Goal: Task Accomplishment & Management: Use online tool/utility

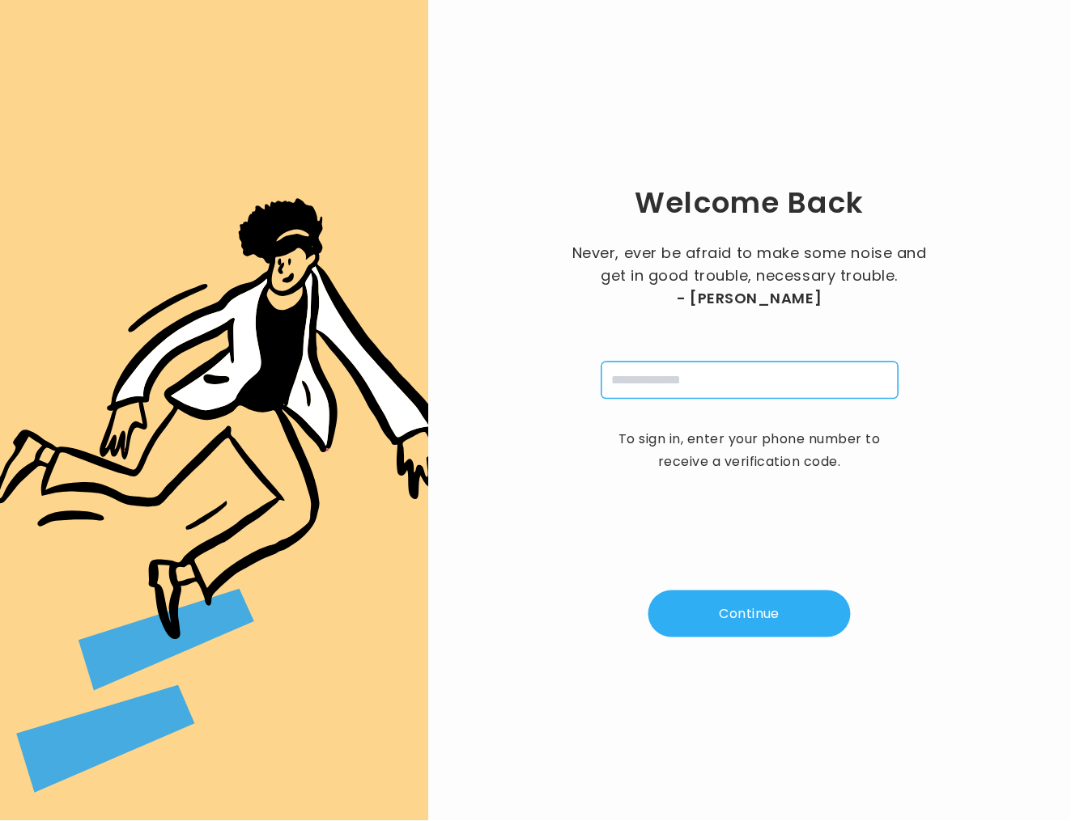
click at [815, 370] on input "tel" at bounding box center [749, 380] width 297 height 37
type input "**********"
drag, startPoint x: 764, startPoint y: 580, endPoint x: 719, endPoint y: 625, distance: 62.9
click at [743, 606] on div "**********" at bounding box center [749, 411] width 591 height 770
click at [706, 629] on button "Continue" at bounding box center [749, 614] width 202 height 47
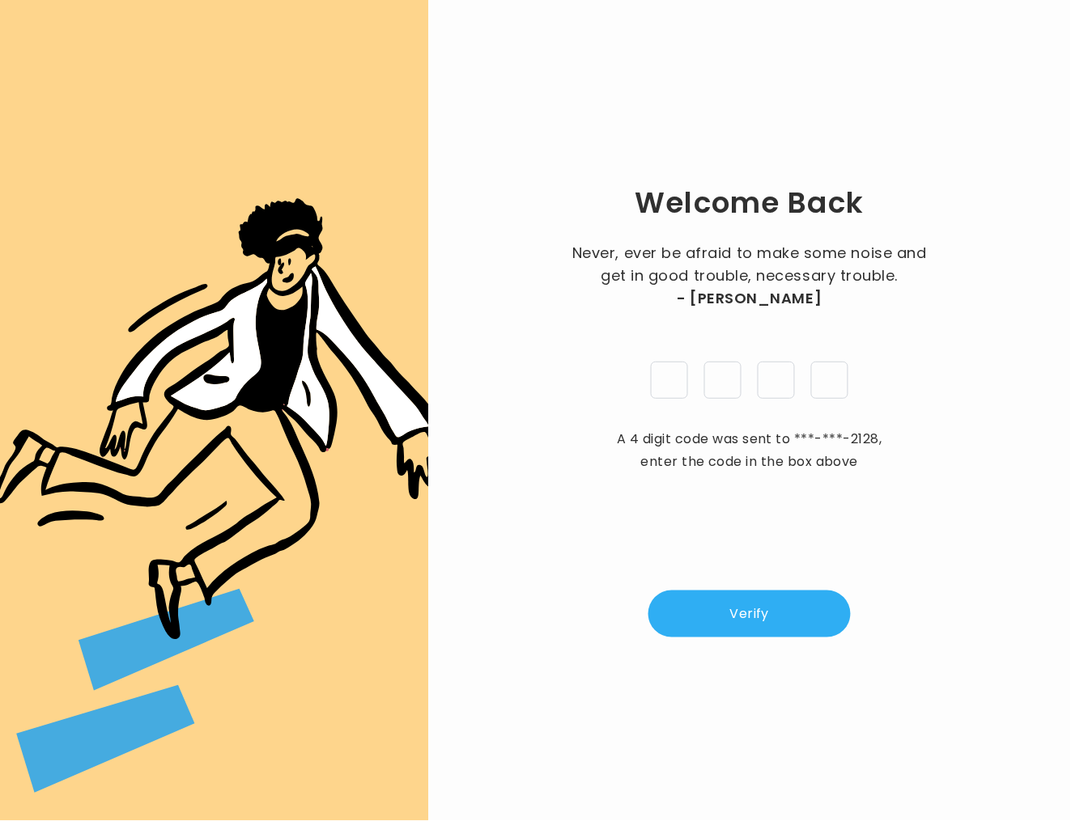
click at [667, 387] on input "pin" at bounding box center [669, 380] width 37 height 37
type input "*"
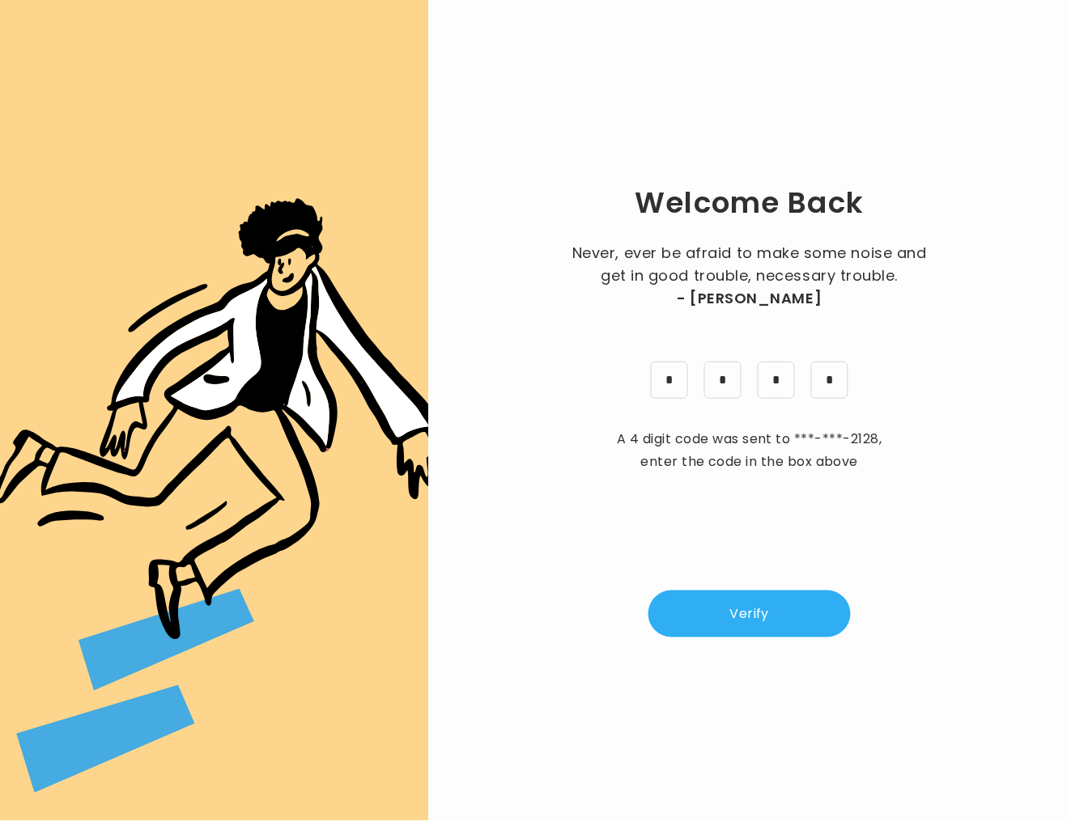
click at [748, 617] on button "Verify" at bounding box center [749, 614] width 202 height 47
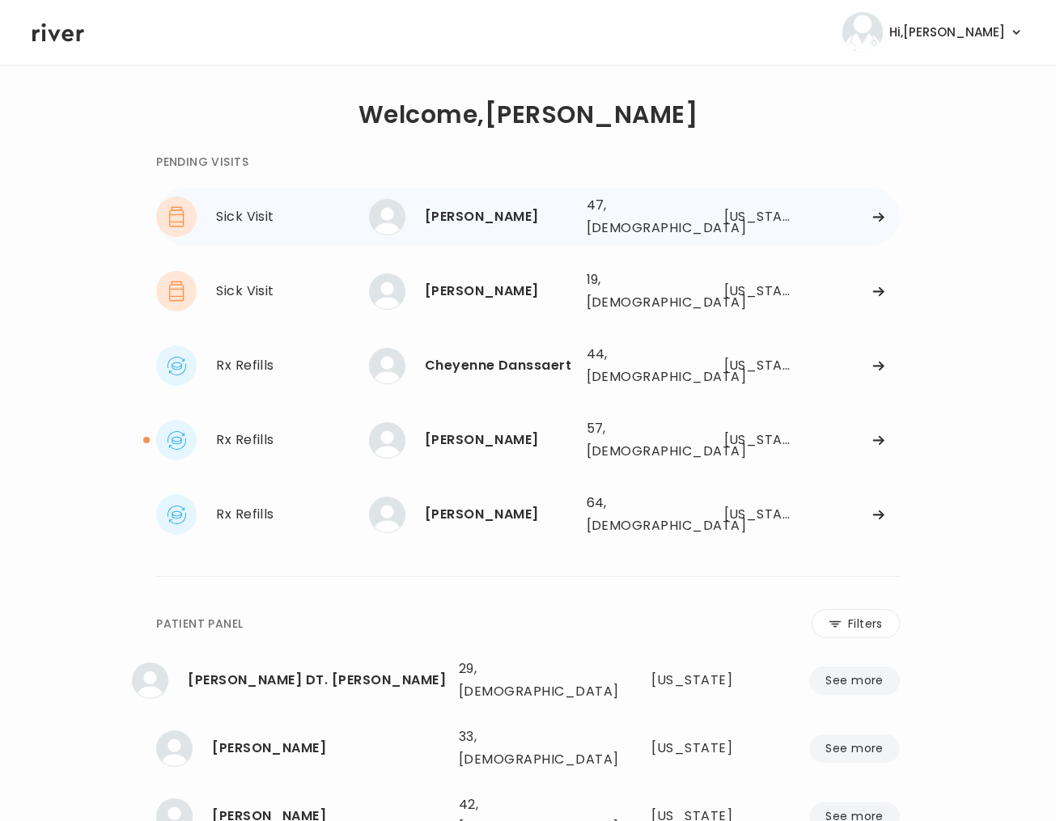
click at [872, 211] on icon at bounding box center [878, 217] width 13 height 12
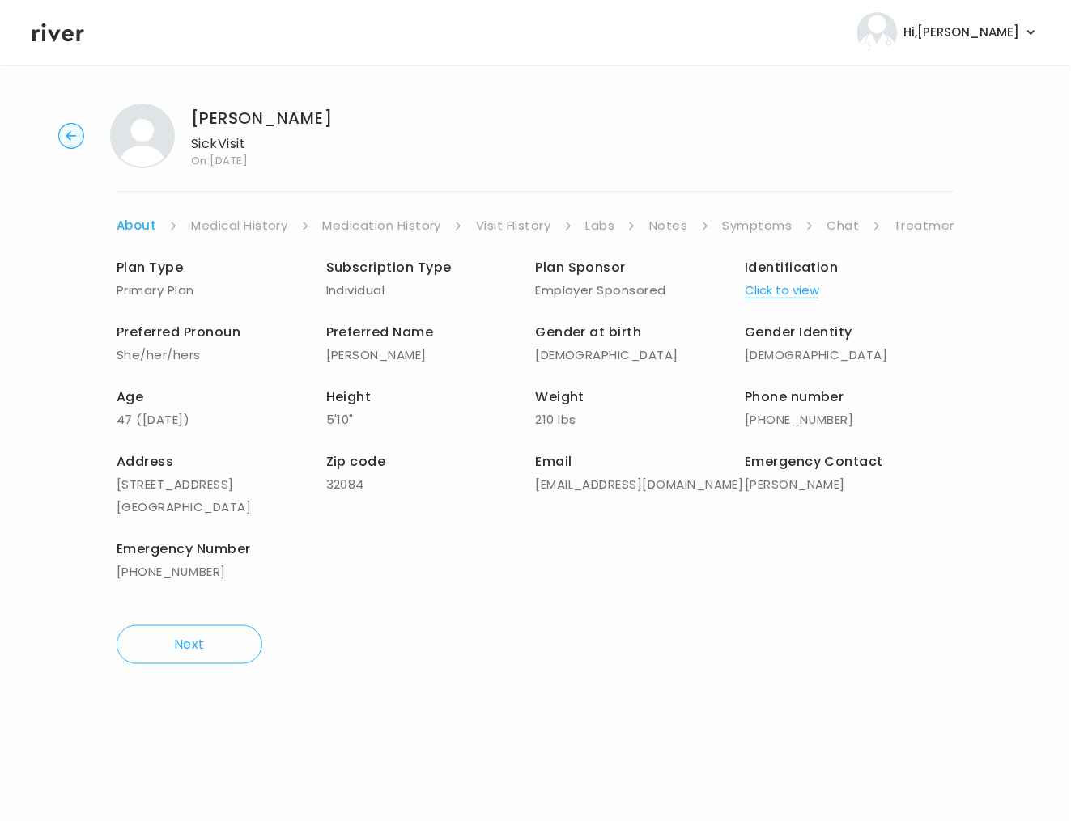
click at [829, 221] on link "Chat" at bounding box center [843, 225] width 32 height 23
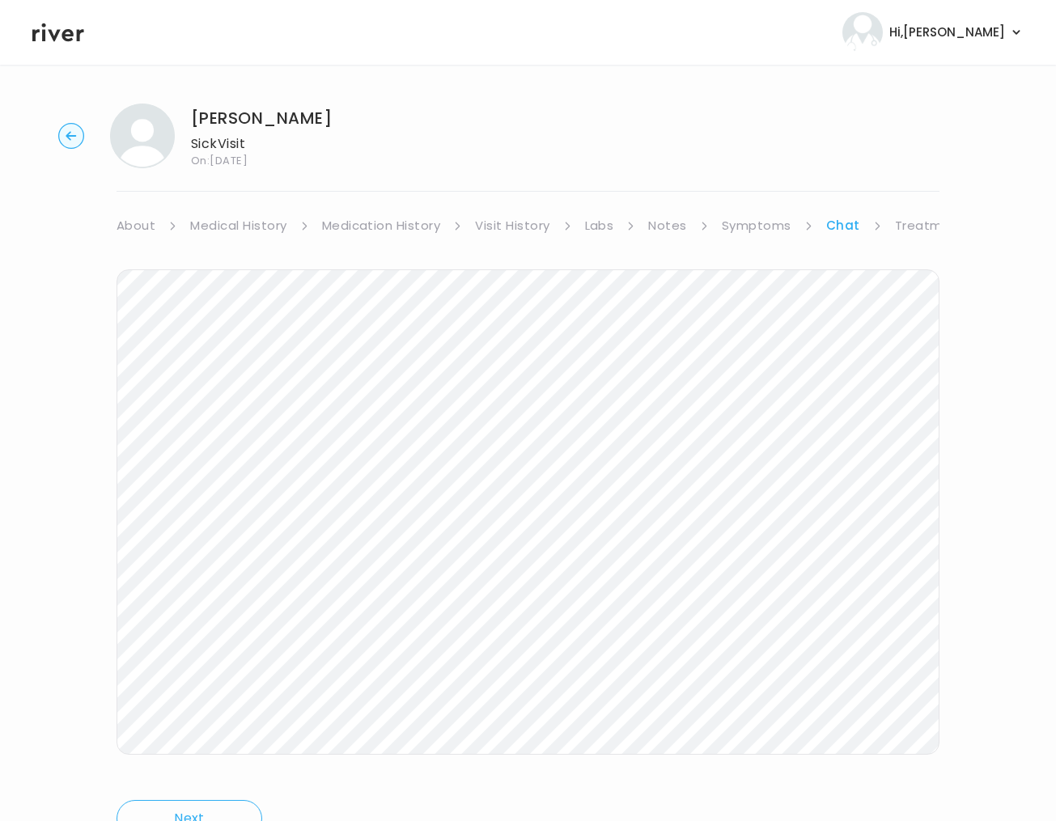
click at [736, 223] on link "Symptoms" at bounding box center [757, 225] width 70 height 23
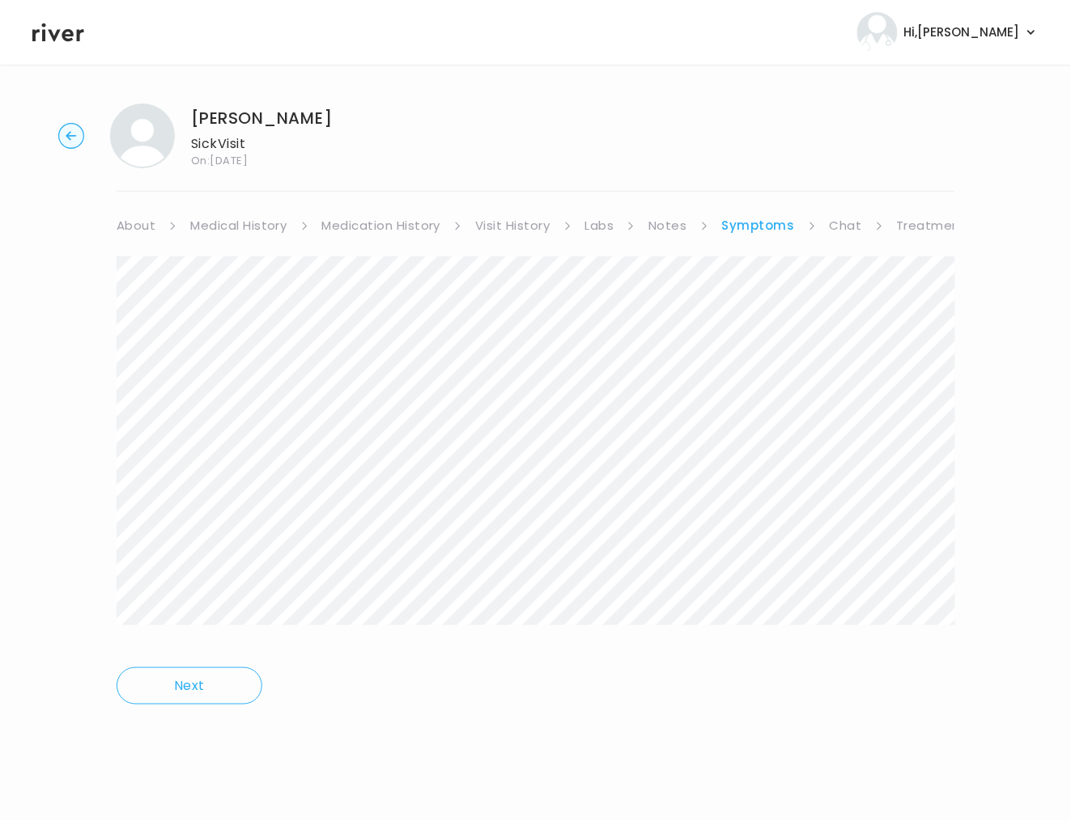
click at [117, 233] on link "About" at bounding box center [136, 225] width 39 height 23
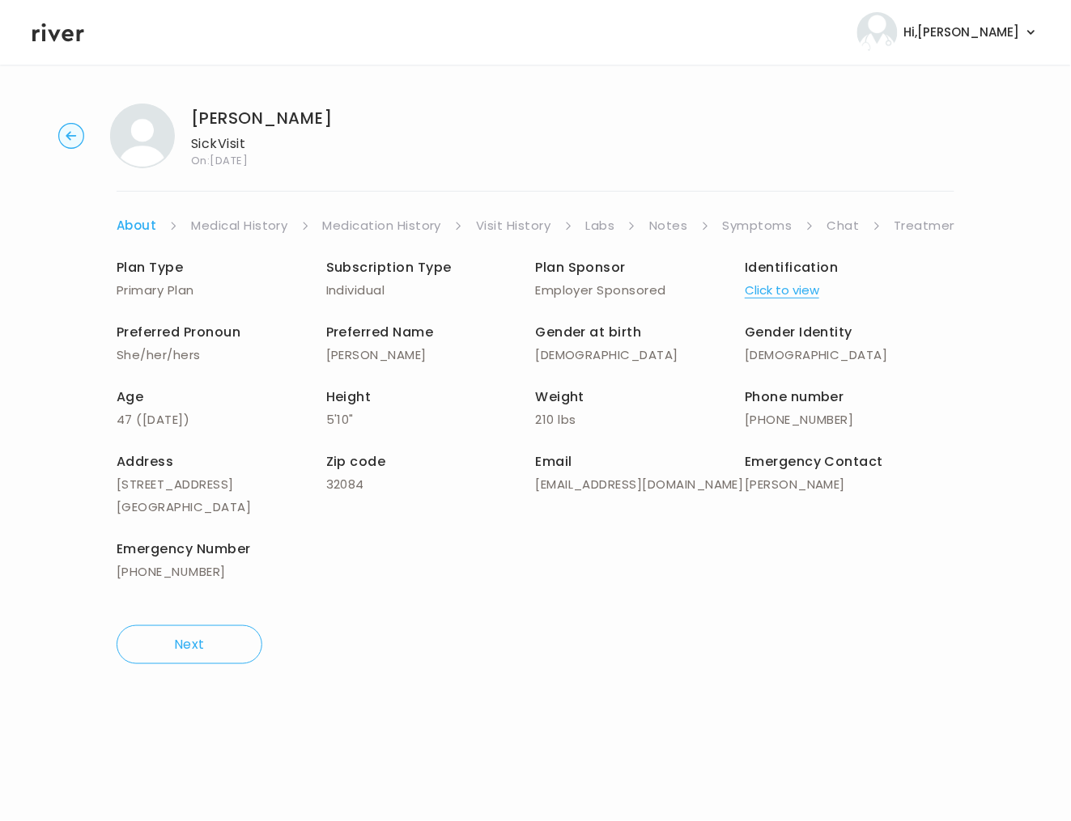
click at [117, 233] on link "About" at bounding box center [137, 225] width 40 height 23
click at [953, 233] on link "Treatment Plan" at bounding box center [944, 225] width 100 height 23
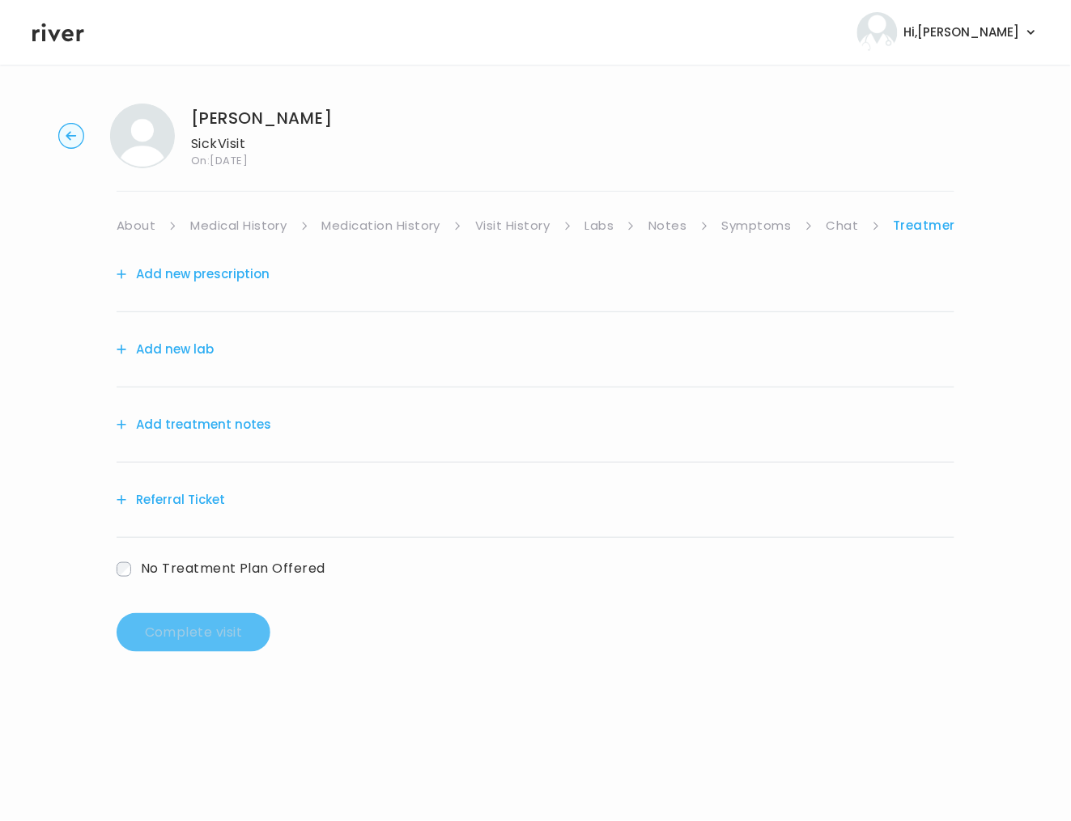
click at [226, 429] on button "Add treatment notes" at bounding box center [194, 425] width 155 height 23
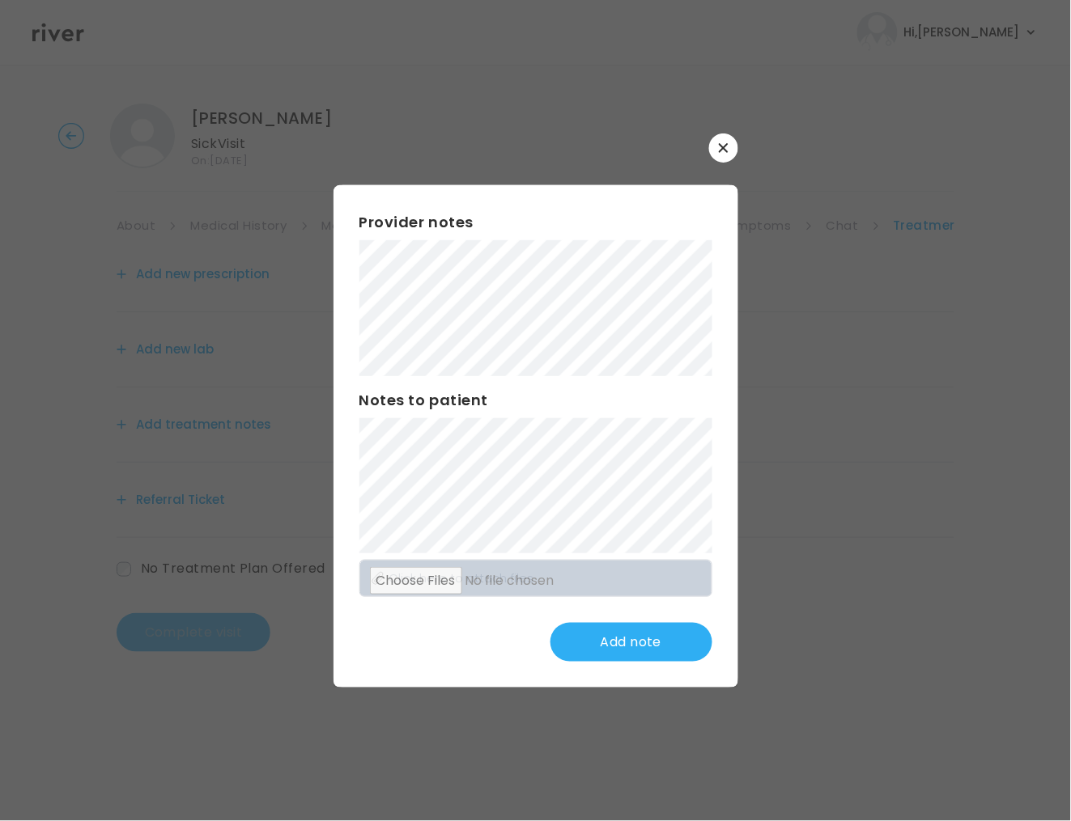
click at [316, 286] on div "​ Provider notes Notes to patient Click here to attach files Add note" at bounding box center [535, 410] width 1071 height 821
click at [620, 383] on div "Provider notes Notes to patient Click here to attach files Update note" at bounding box center [535, 436] width 405 height 503
click at [345, 453] on div "Provider notes Notes to patient Click here to attach files Update note" at bounding box center [535, 436] width 405 height 503
click at [661, 651] on button "Update note" at bounding box center [631, 642] width 162 height 39
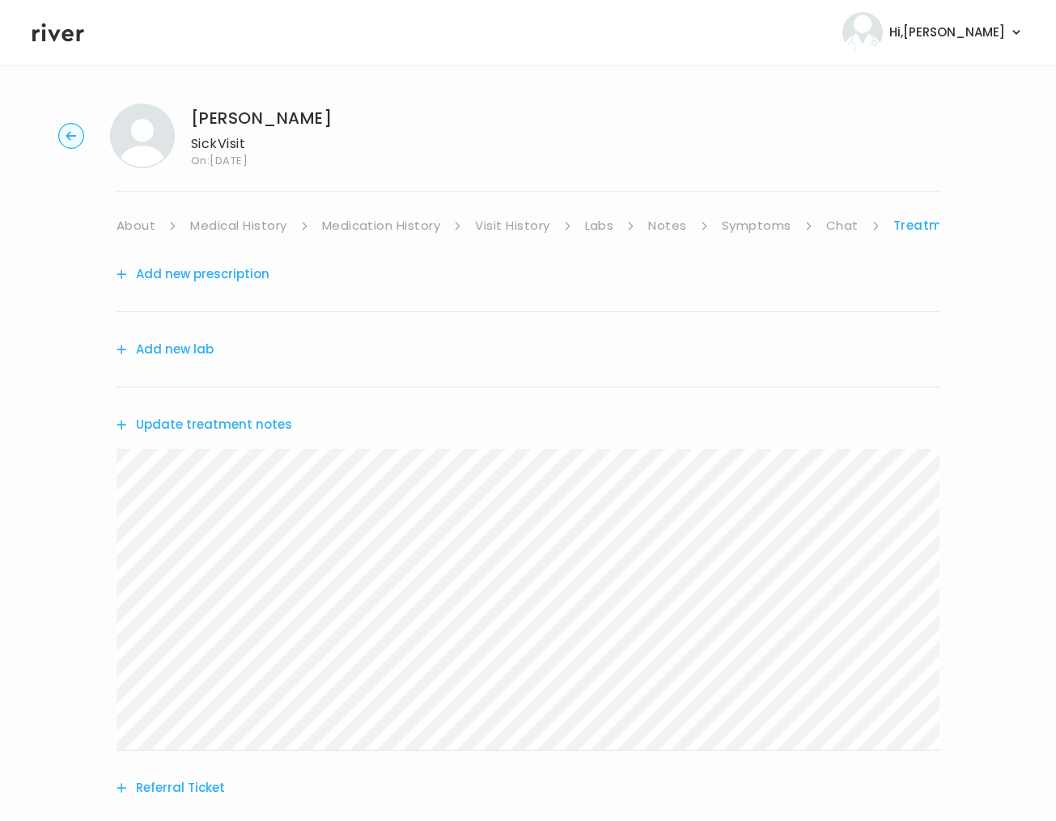
click at [142, 217] on link "About" at bounding box center [136, 225] width 39 height 23
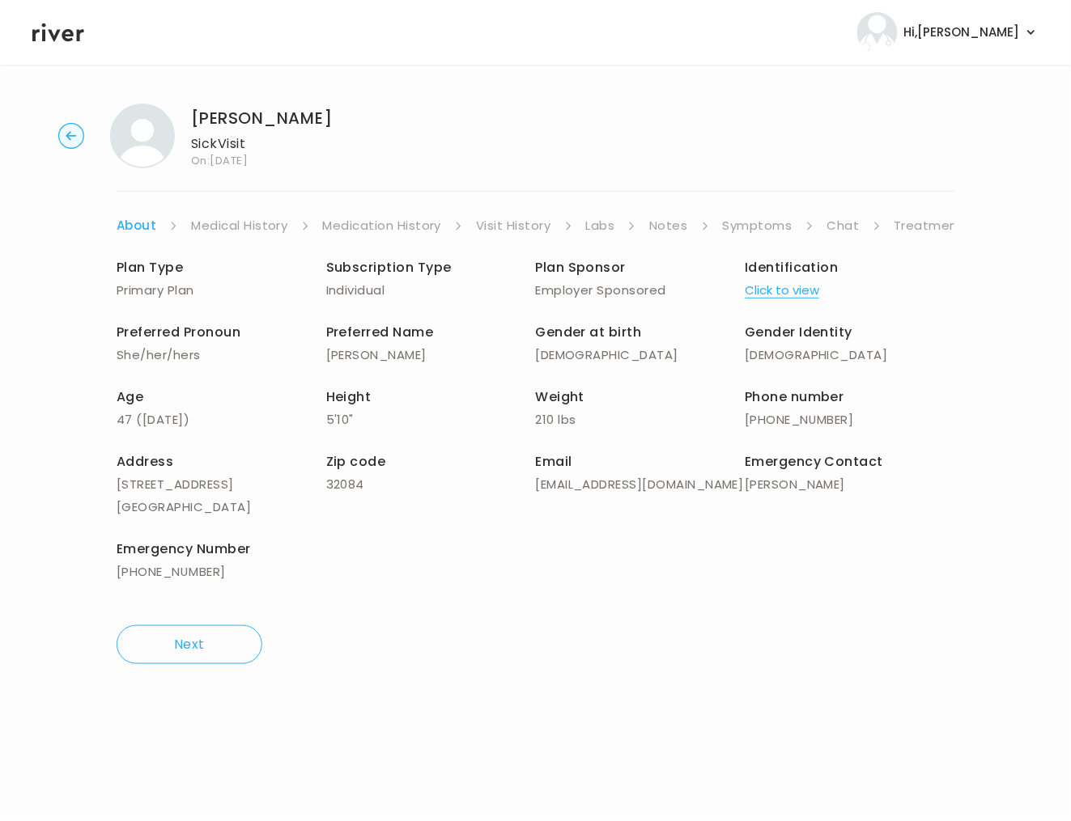
click at [911, 225] on link "Treatment Plan" at bounding box center [944, 225] width 100 height 23
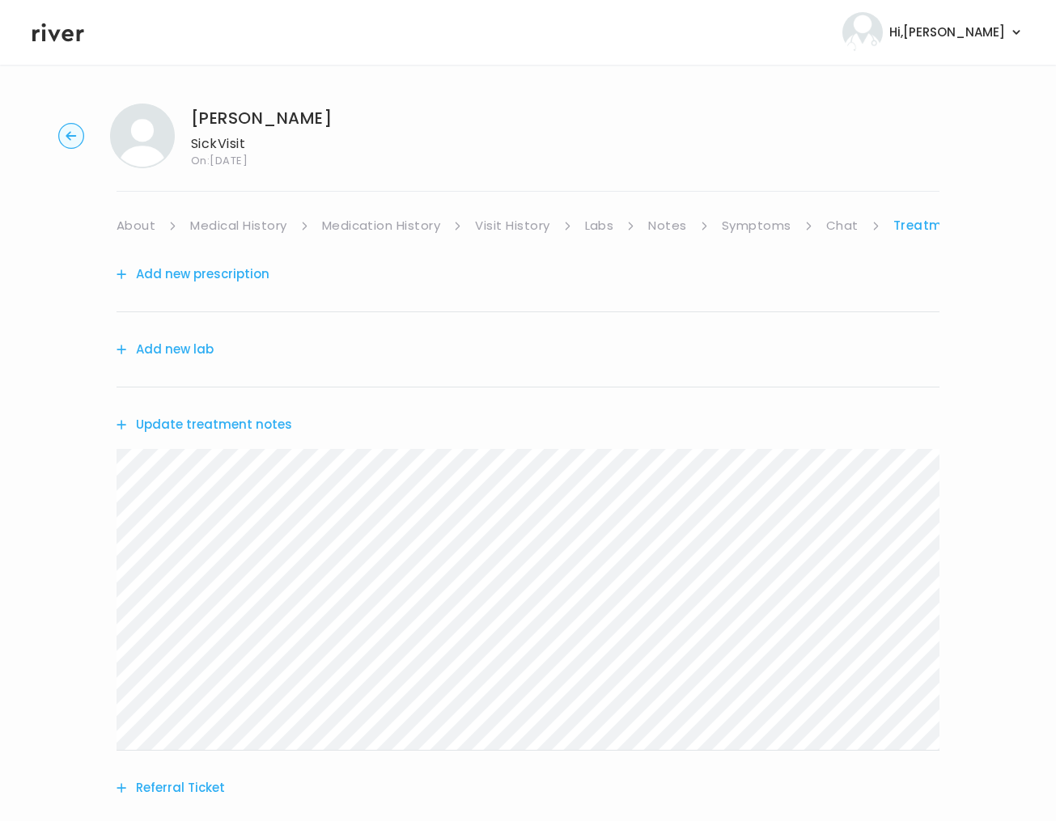
click at [194, 418] on button "Update treatment notes" at bounding box center [205, 425] width 176 height 23
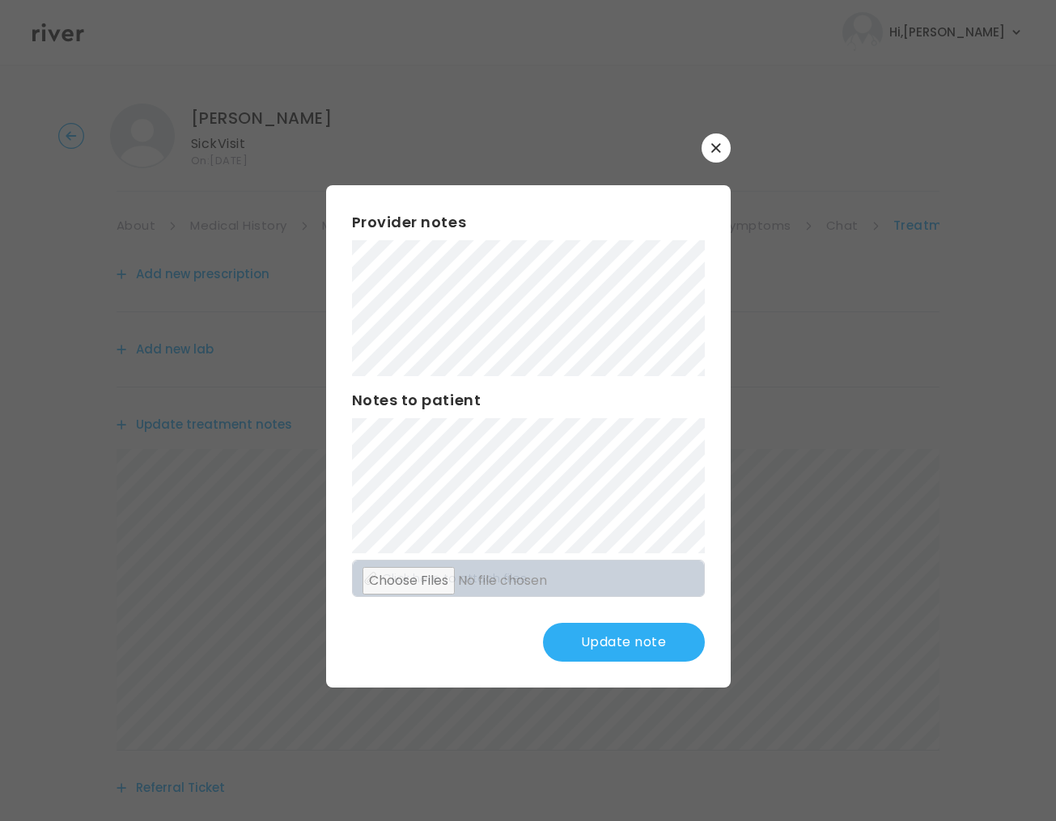
click at [605, 644] on button "Update note" at bounding box center [624, 642] width 162 height 39
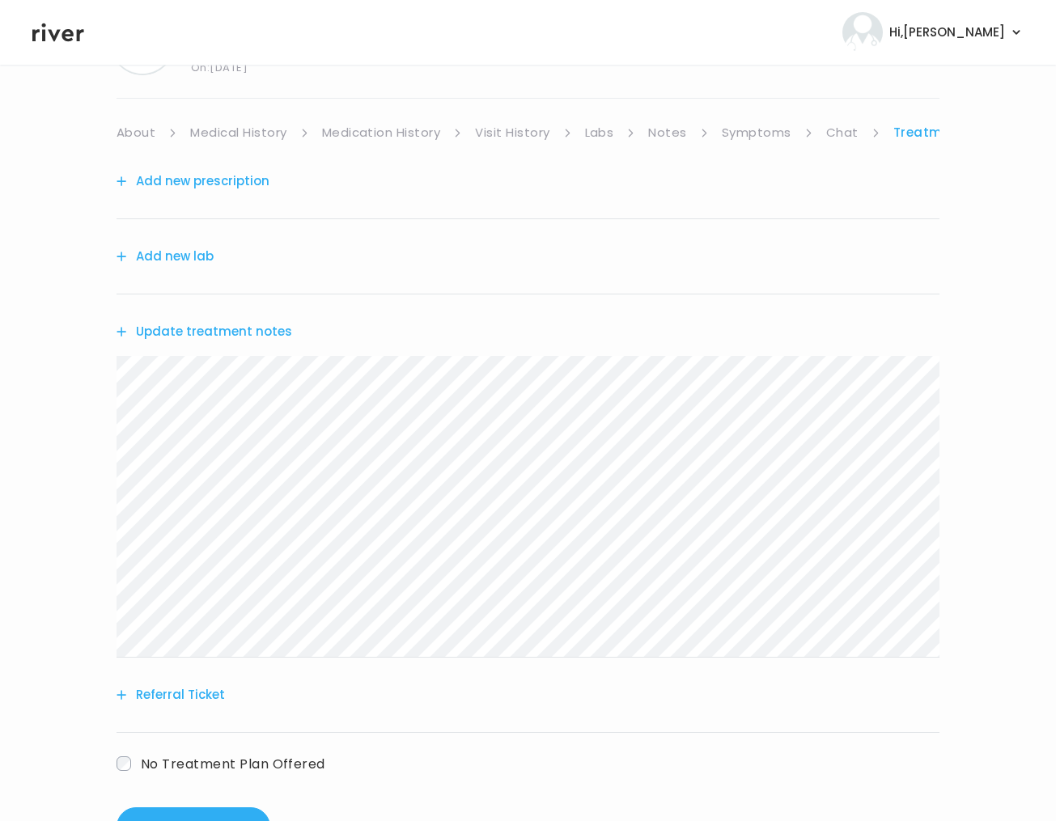
scroll to position [159, 0]
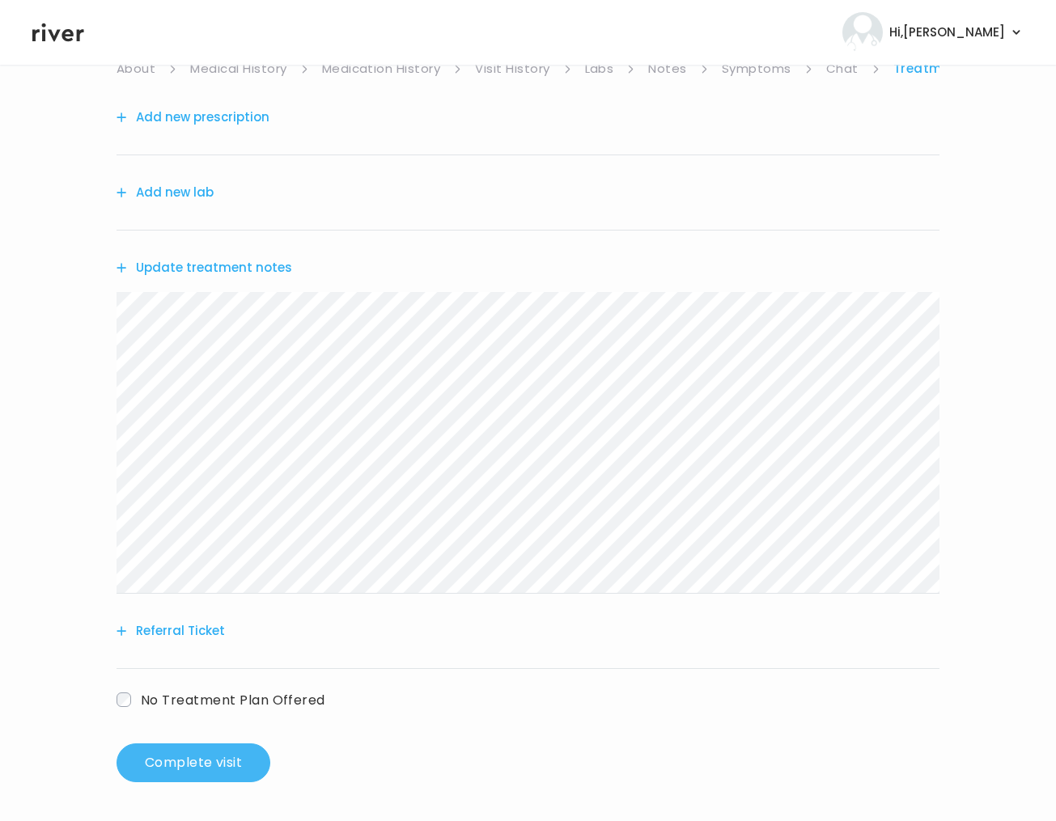
click at [187, 762] on button "Complete visit" at bounding box center [194, 763] width 154 height 39
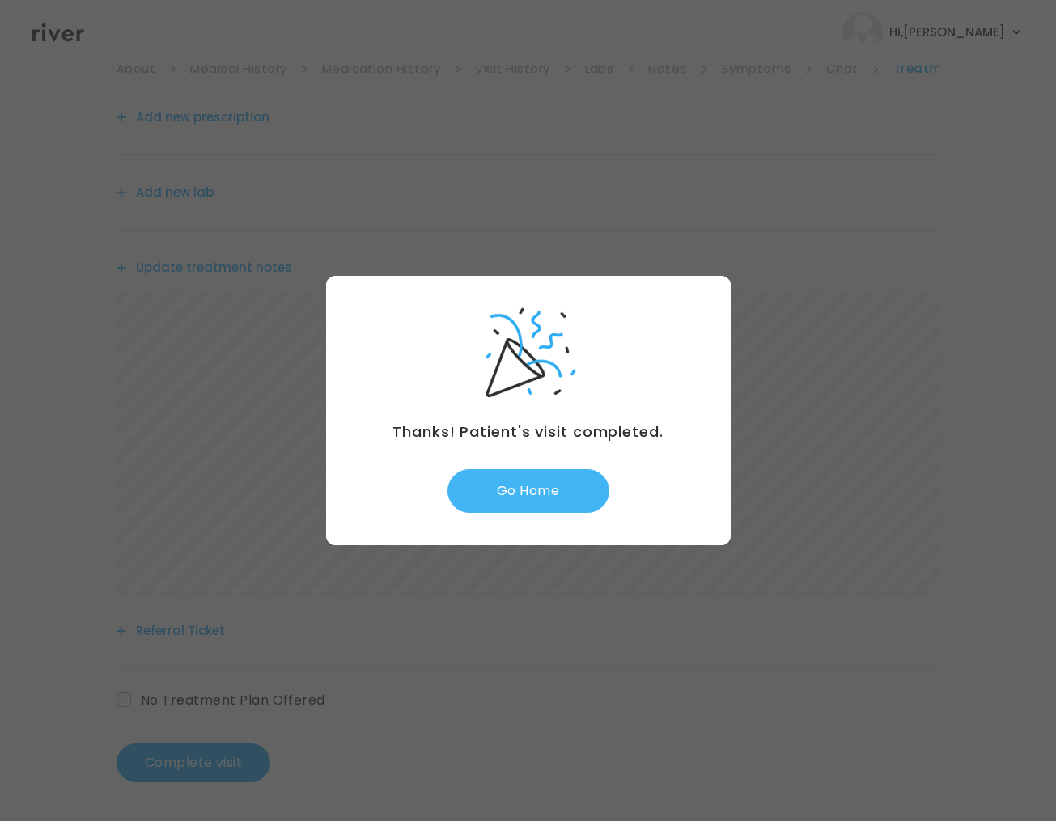
click at [544, 480] on button "Go Home" at bounding box center [529, 491] width 162 height 44
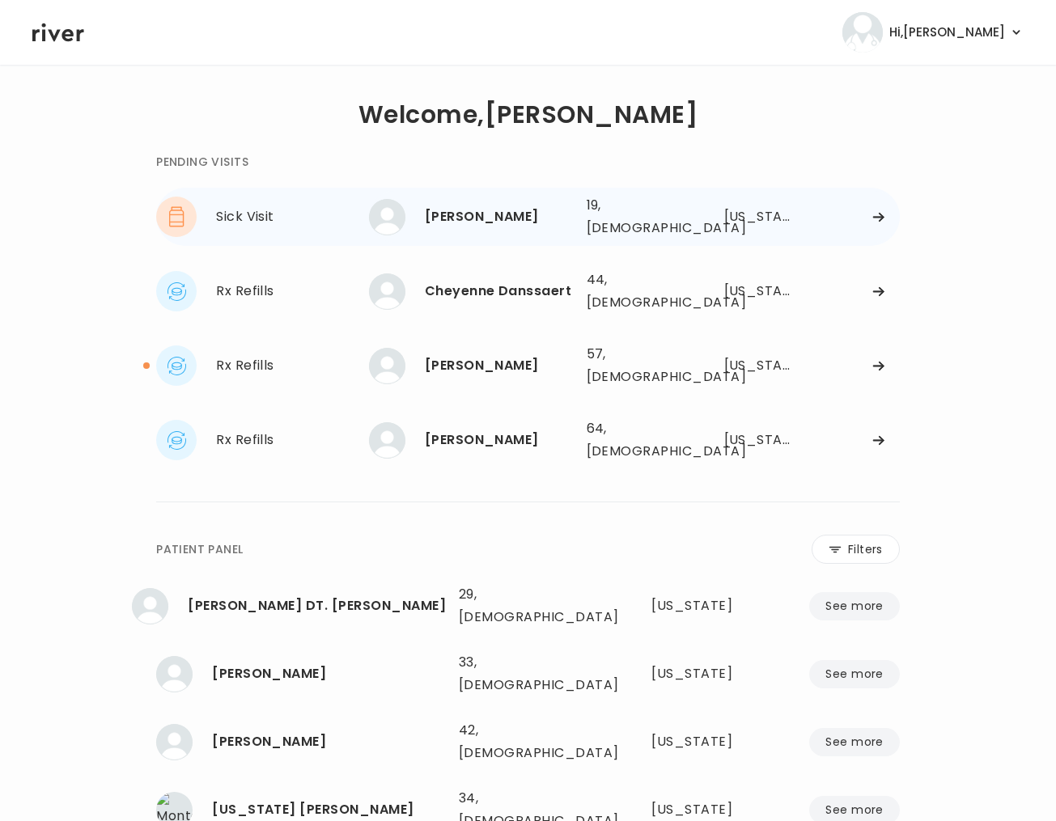
click at [448, 218] on div "[PERSON_NAME]" at bounding box center [499, 217] width 149 height 23
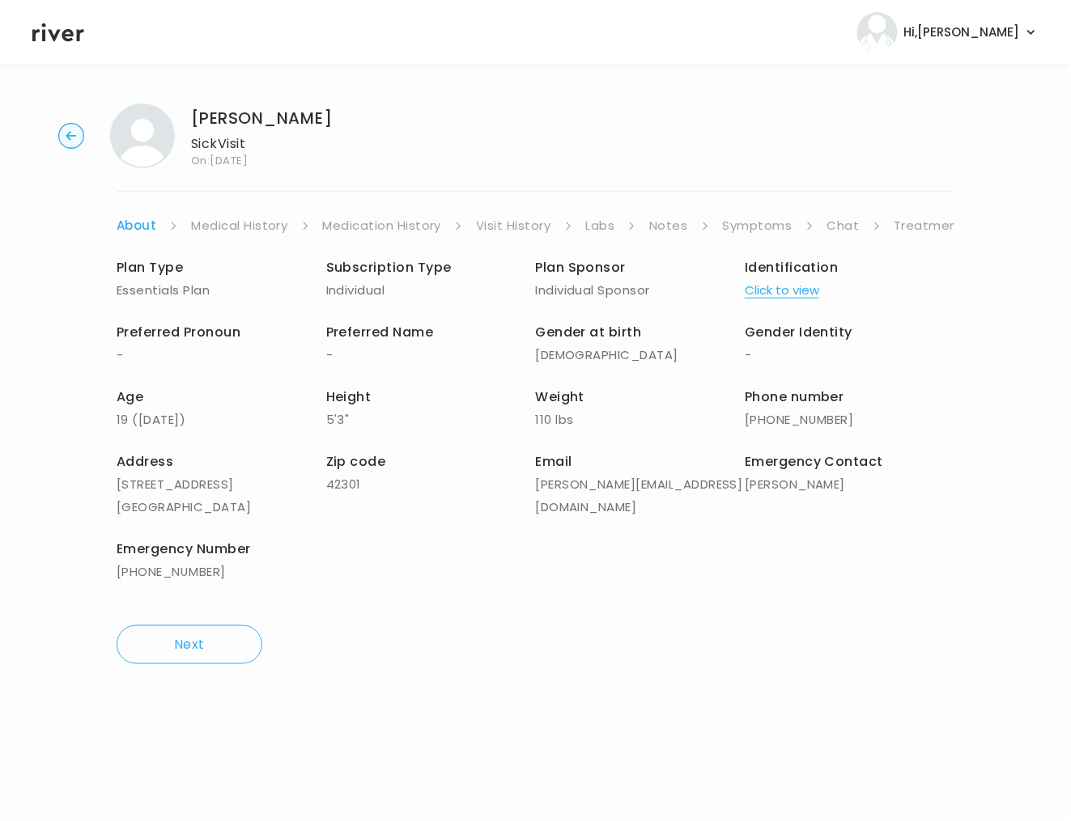
click at [755, 218] on link "Symptoms" at bounding box center [758, 225] width 70 height 23
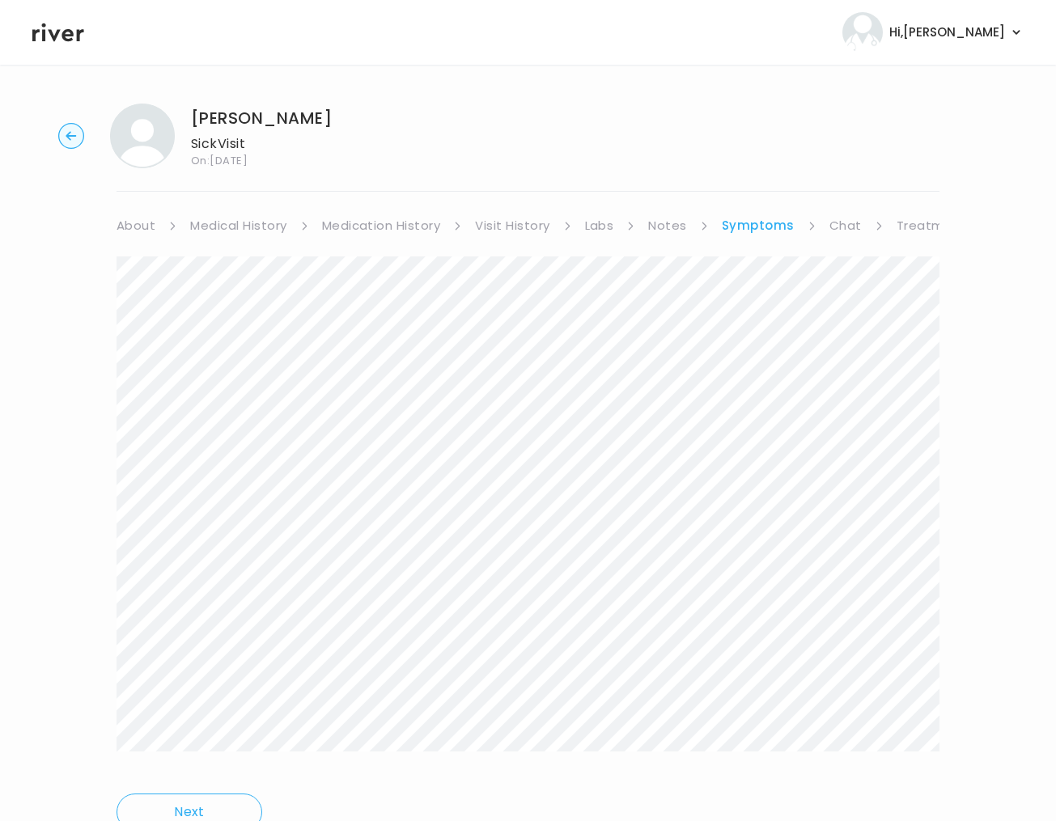
click at [604, 225] on link "Labs" at bounding box center [599, 225] width 29 height 23
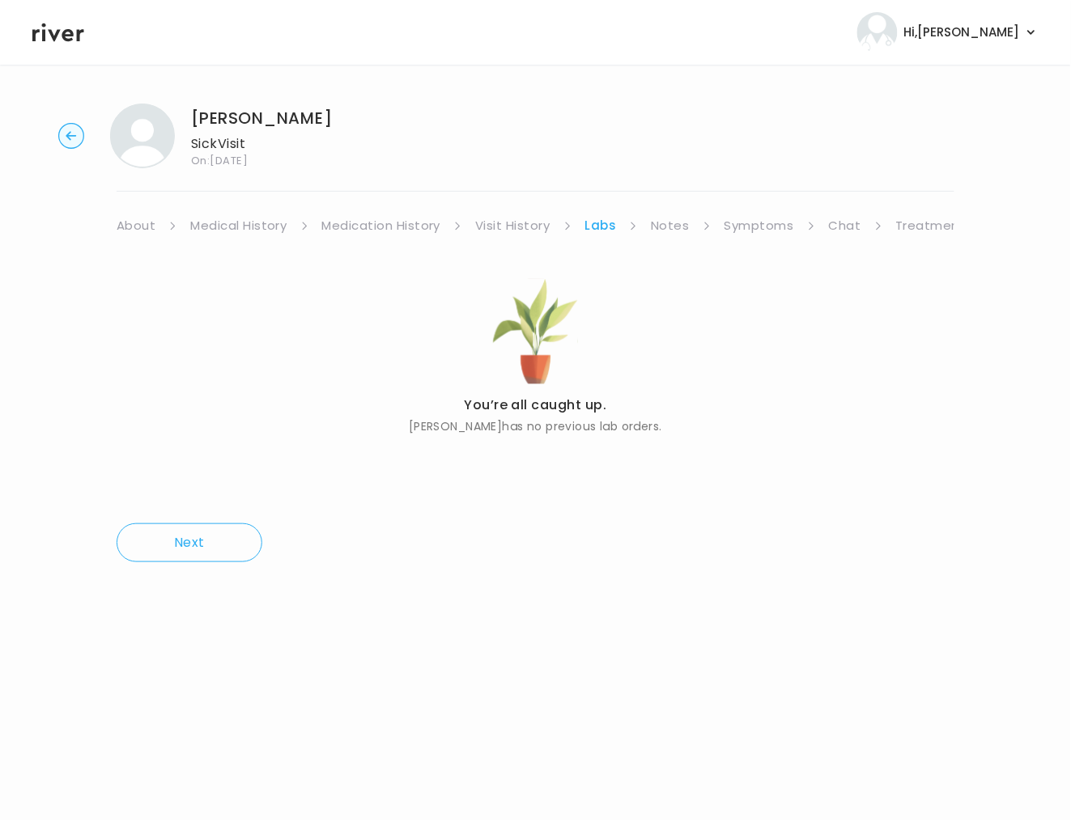
click at [841, 221] on link "Chat" at bounding box center [845, 225] width 32 height 23
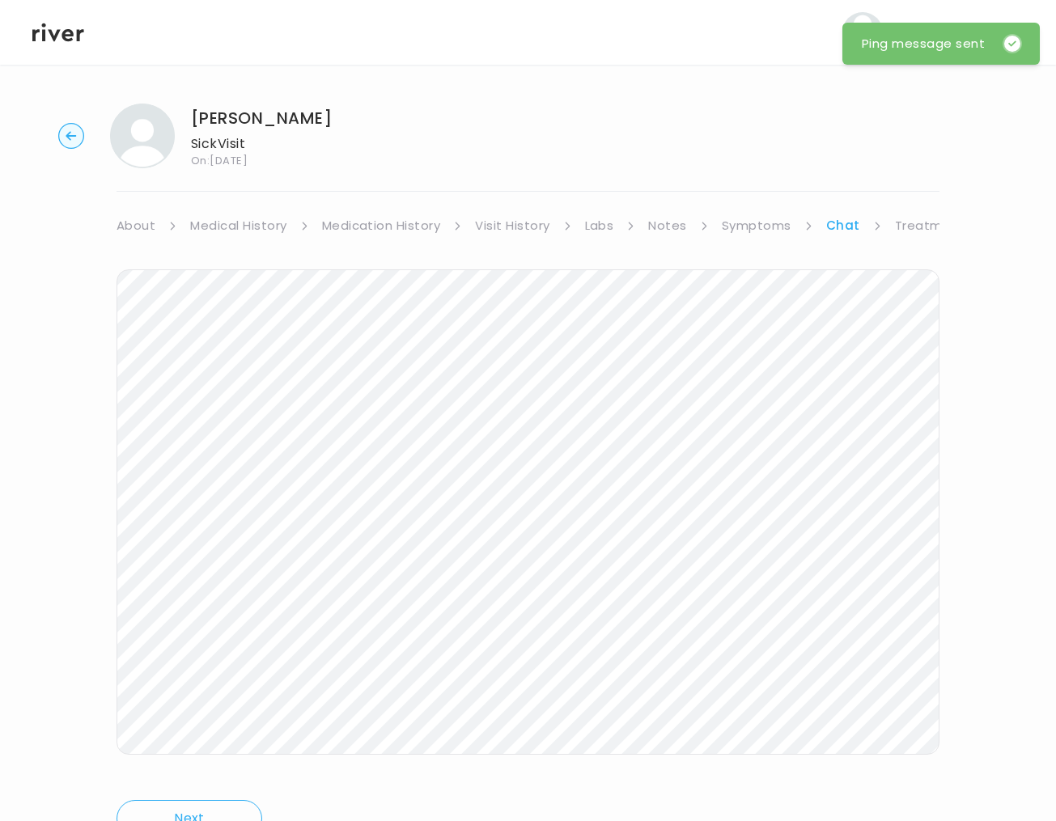
click at [70, 138] on circle "button" at bounding box center [71, 136] width 25 height 25
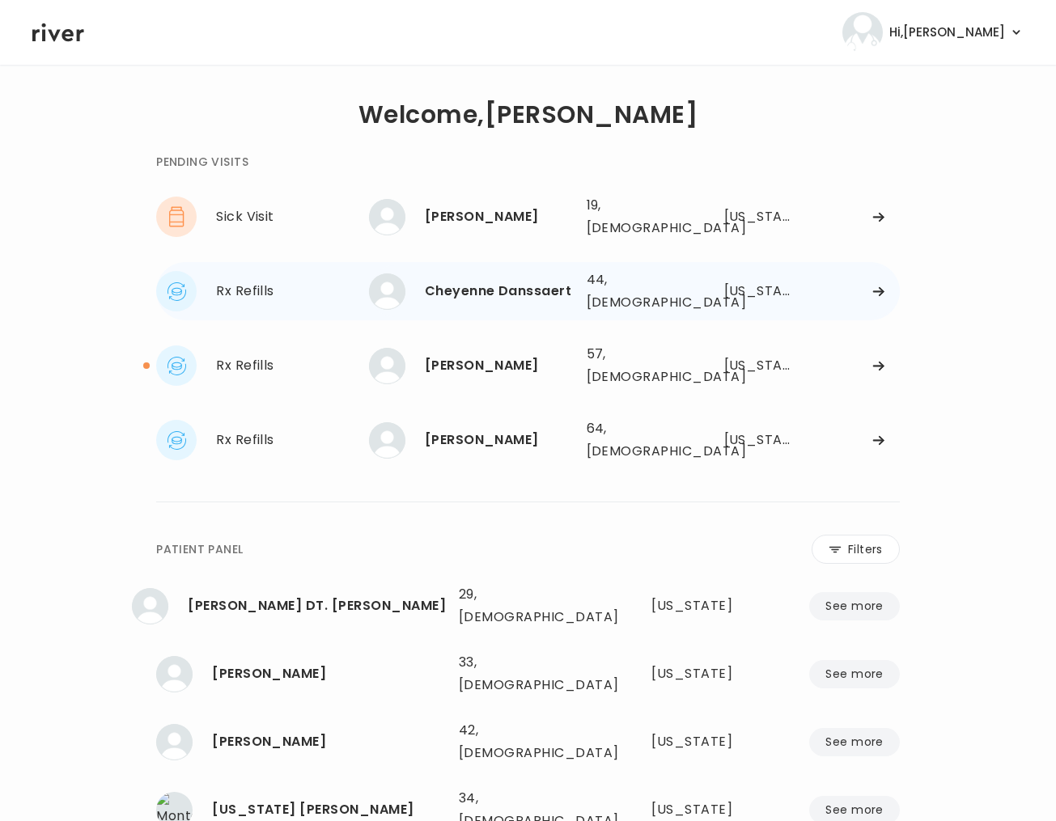
click at [452, 280] on div "Cheyenne Danssaert" at bounding box center [499, 291] width 149 height 23
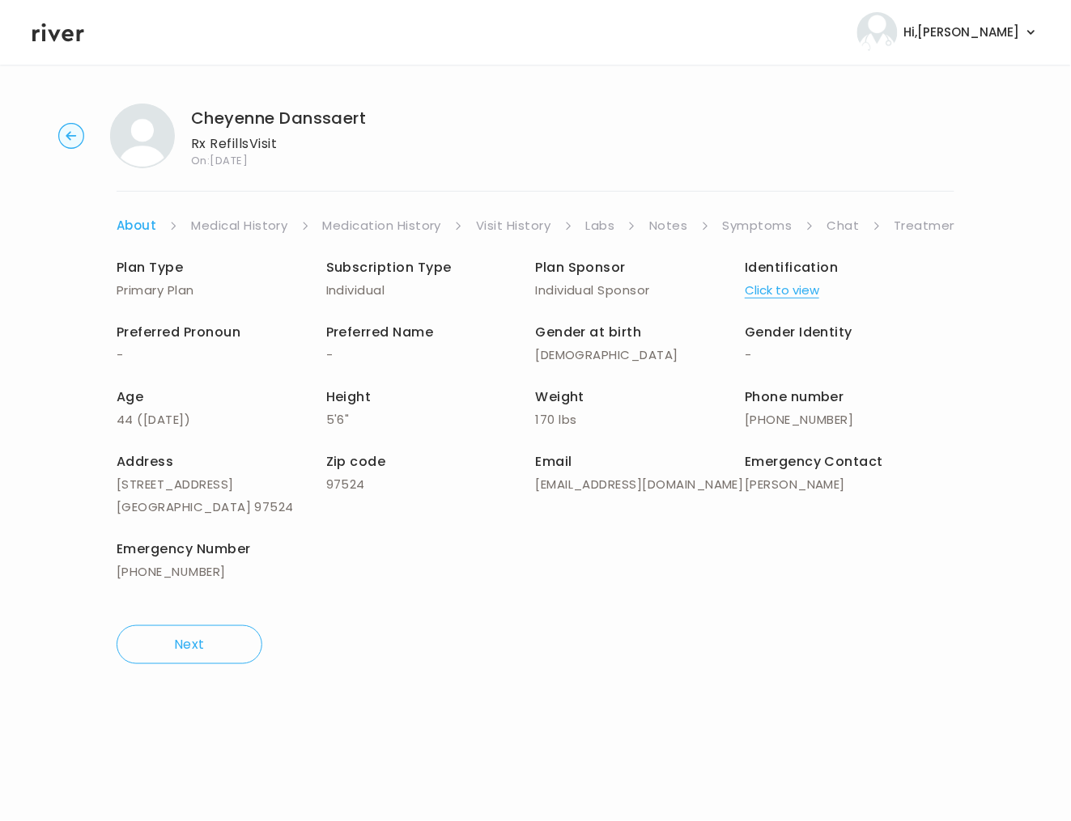
click at [909, 224] on link "Treatment Plan" at bounding box center [944, 225] width 100 height 23
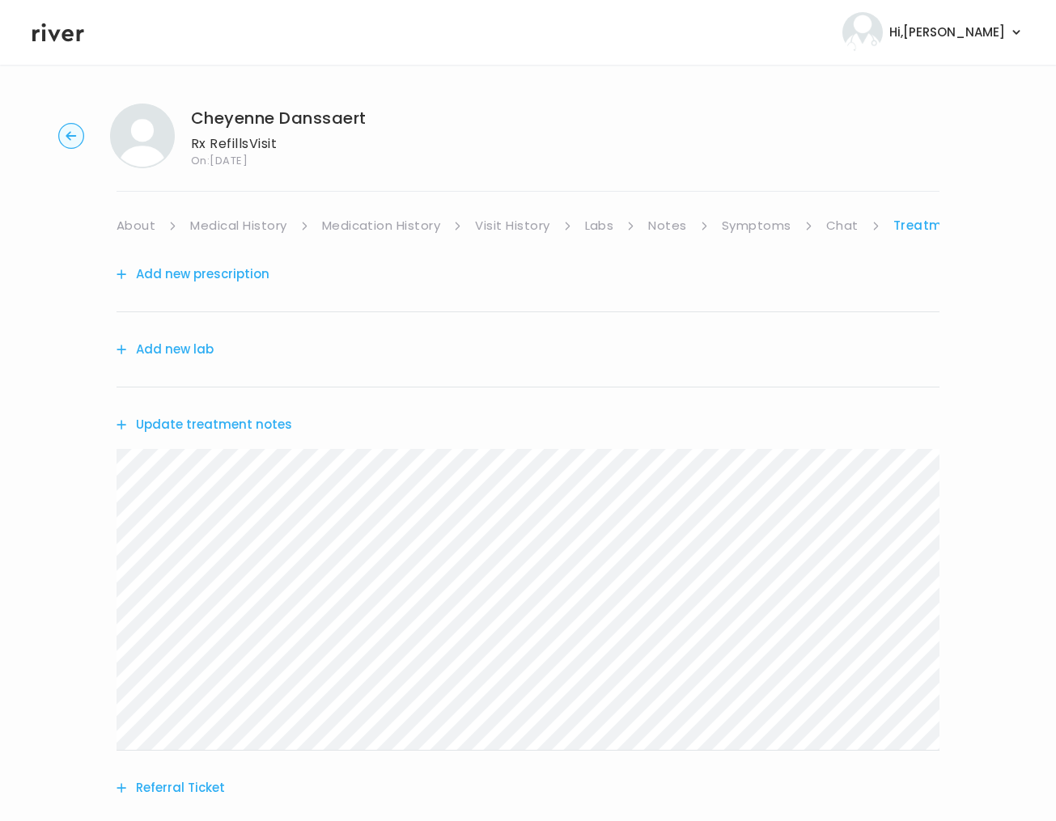
scroll to position [159, 0]
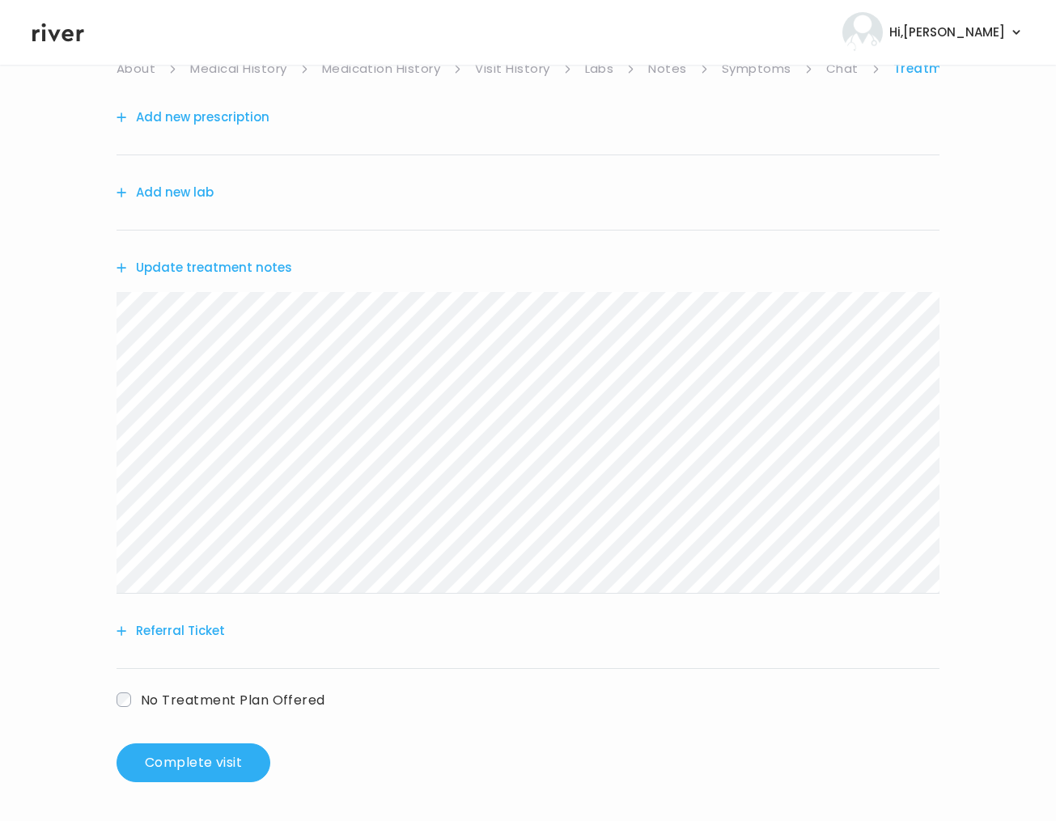
click at [445, 664] on html "Hi, Brittney Profile Logout Cheyenne Danssaert Rx Refills Visit On: 12 Sep 2025…" at bounding box center [528, 253] width 1056 height 821
click at [179, 261] on button "Update treatment notes" at bounding box center [205, 268] width 176 height 23
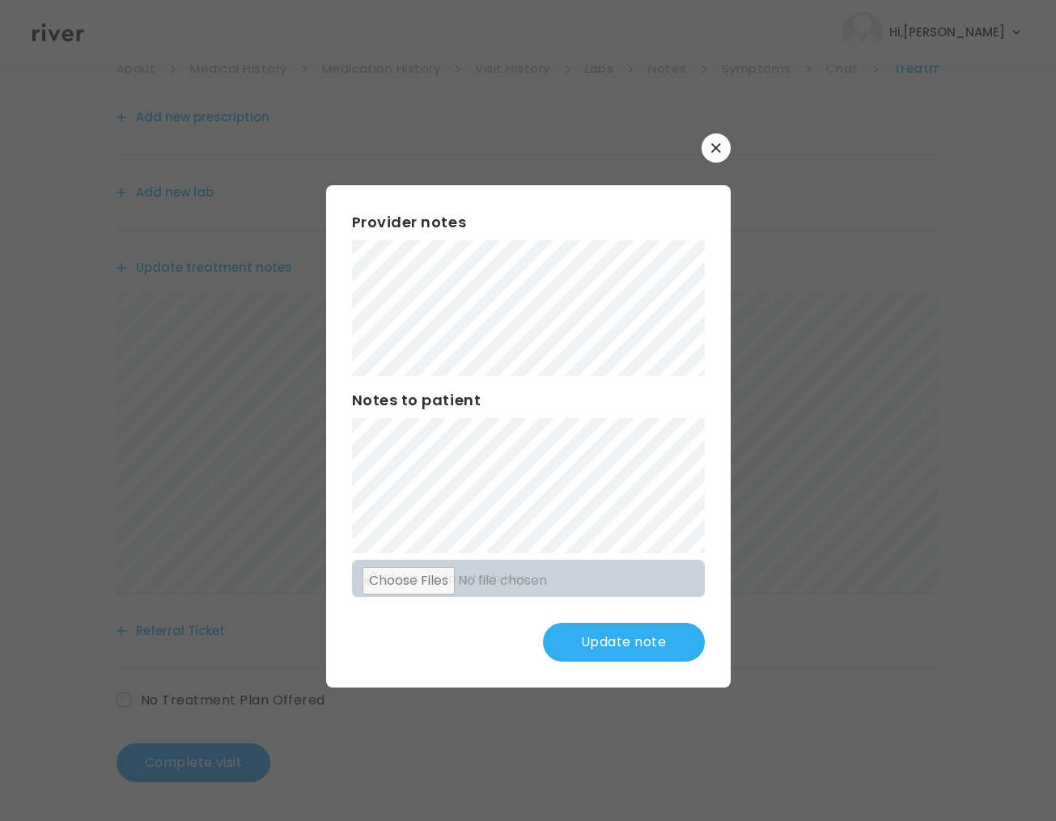
click at [757, 511] on div "​ Provider notes Notes to patient Click here to attach files Update note" at bounding box center [528, 410] width 1056 height 821
click at [744, 702] on div "​ Provider notes Notes to patient Click here to attach files Update note" at bounding box center [528, 410] width 1056 height 821
click at [726, 148] on button "button" at bounding box center [716, 148] width 29 height 29
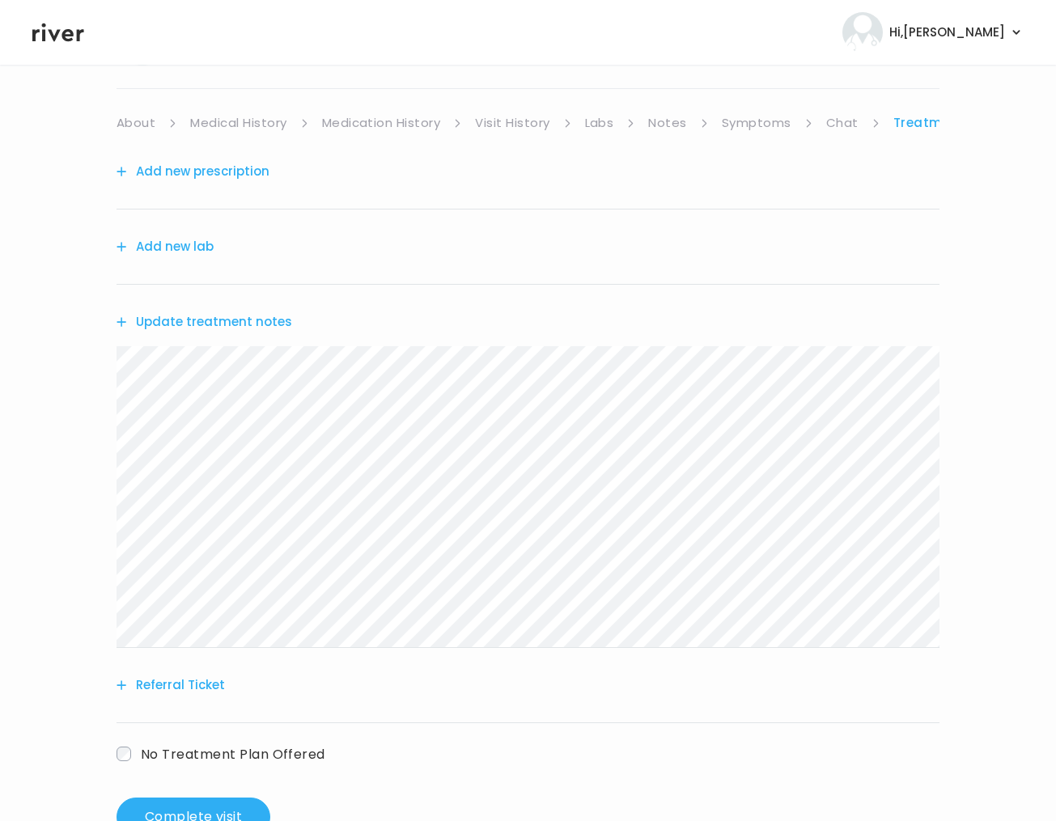
scroll to position [0, 0]
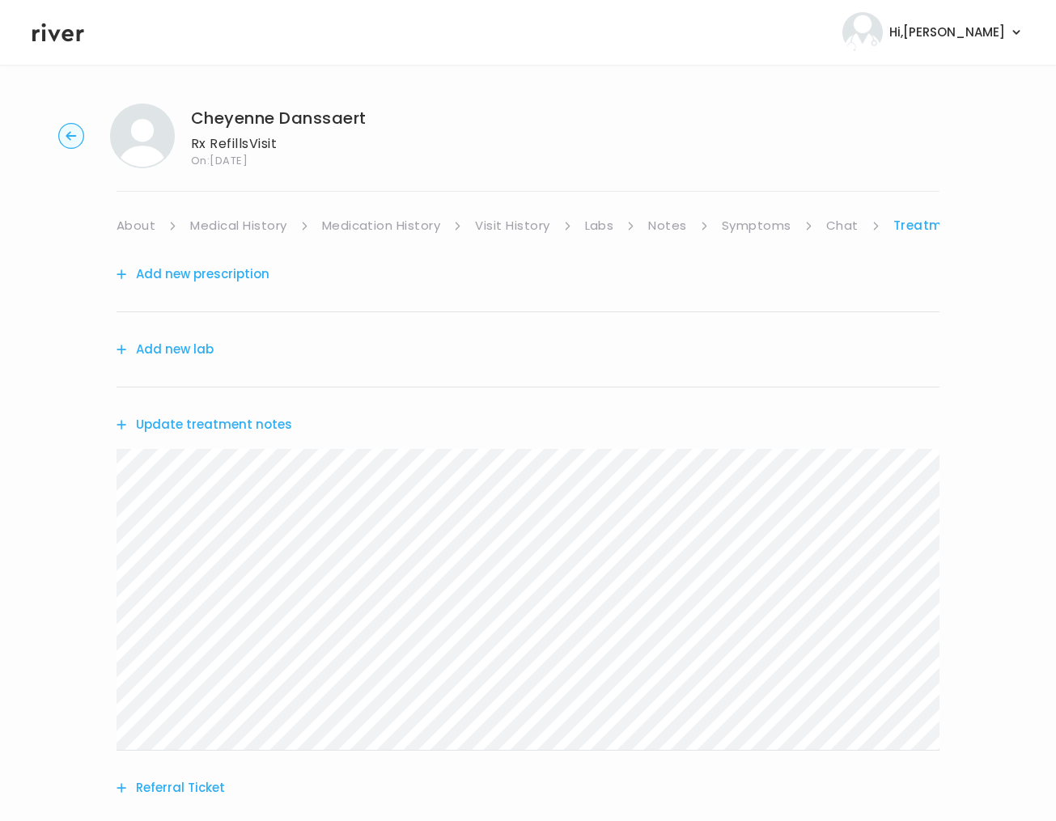
click at [226, 426] on button "Update treatment notes" at bounding box center [205, 425] width 176 height 23
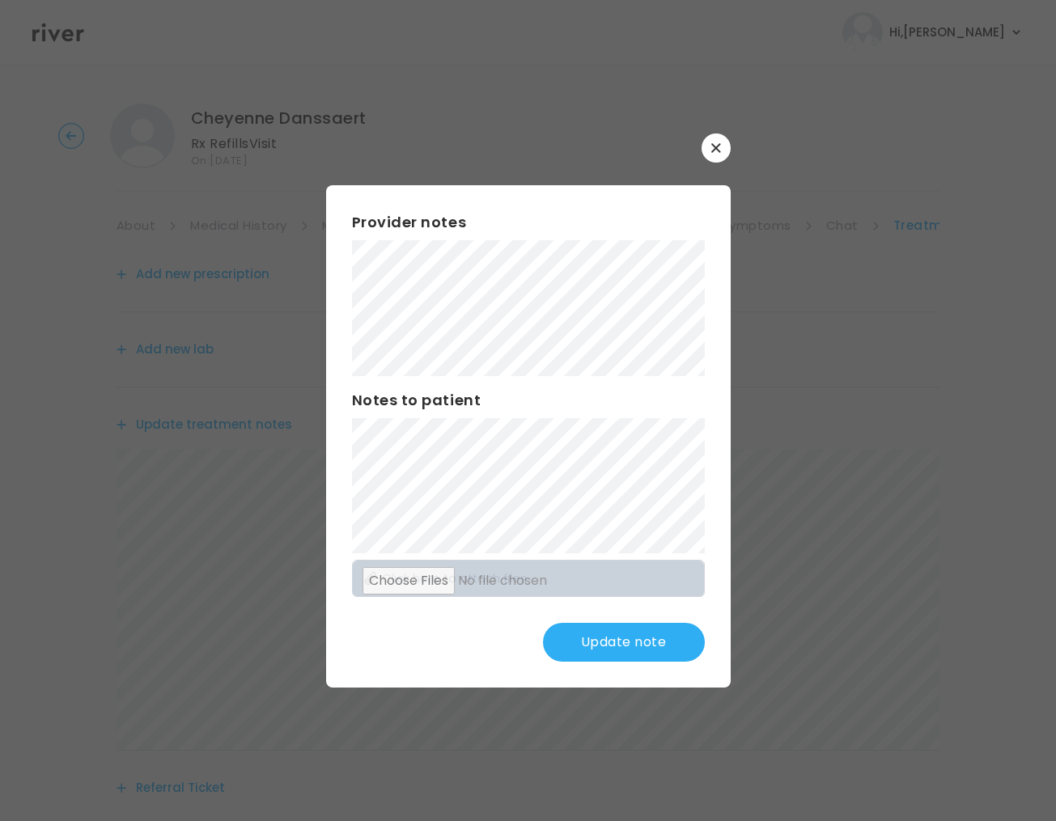
click at [760, 408] on div "​ Provider notes Notes to patient Click here to attach files Update note" at bounding box center [528, 410] width 1056 height 821
click at [649, 804] on div "​ Provider notes Notes to patient Click here to attach files Update note" at bounding box center [528, 410] width 1056 height 821
click at [600, 655] on button "Update note" at bounding box center [624, 642] width 162 height 39
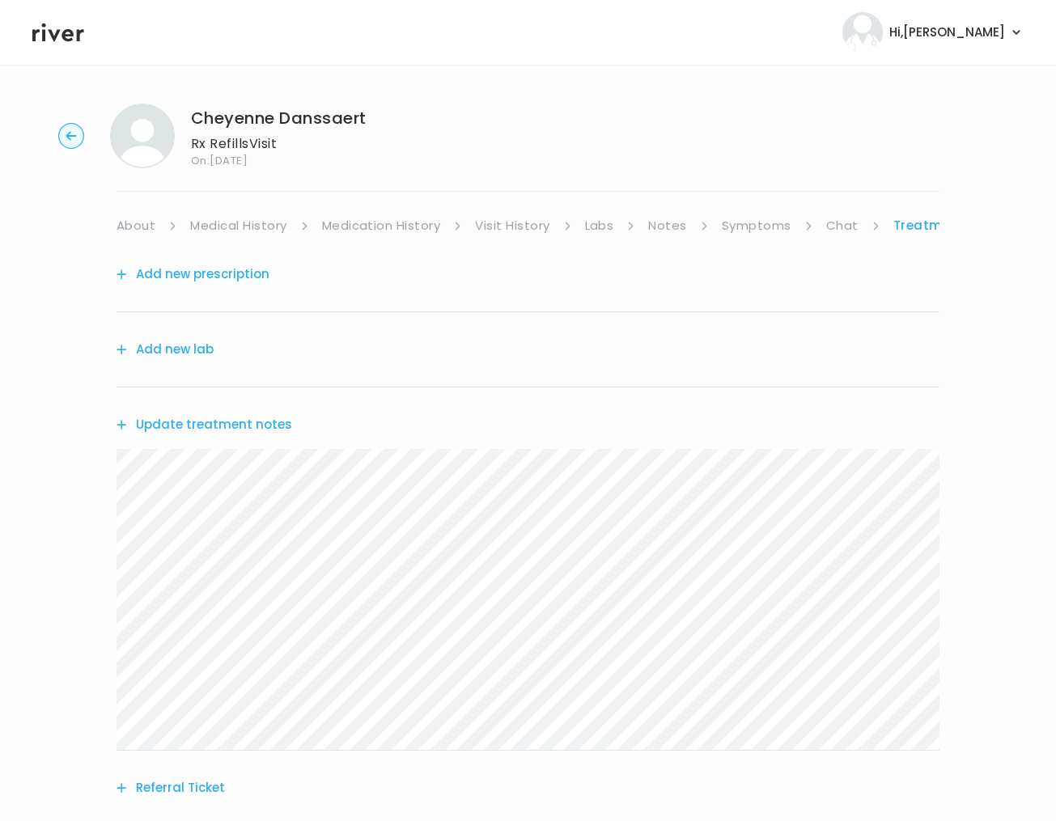
click at [186, 279] on button "Add new prescription" at bounding box center [193, 274] width 153 height 23
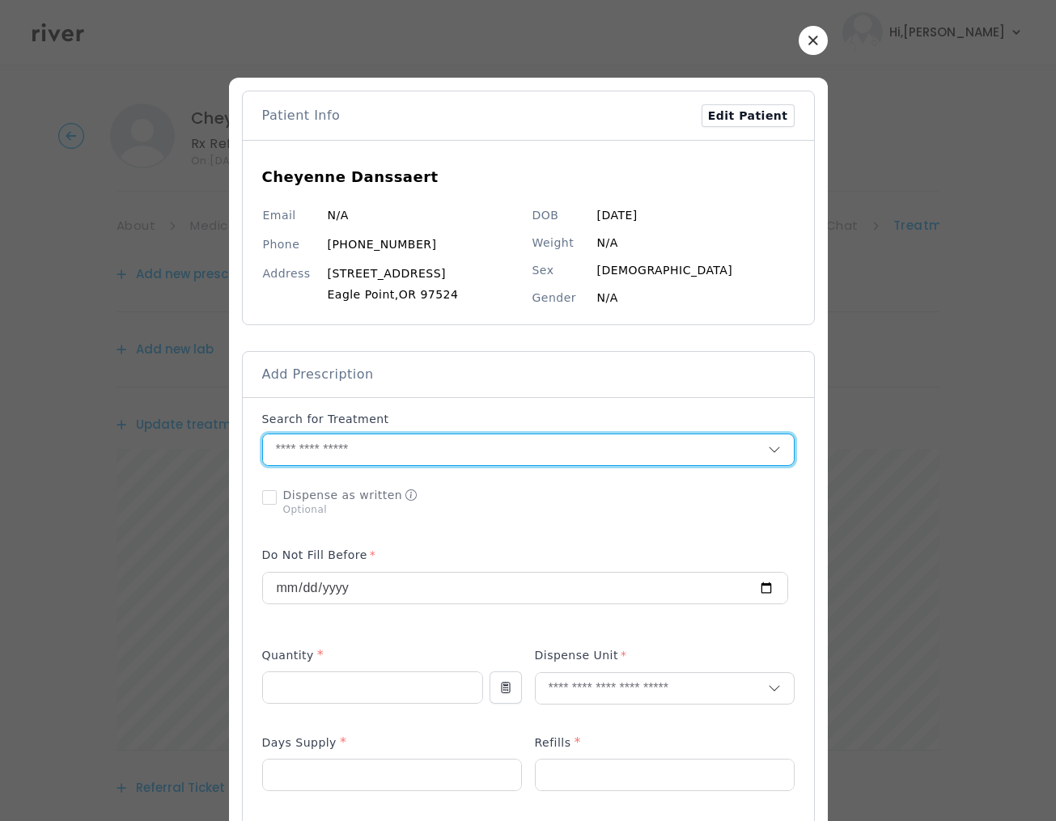
click at [287, 452] on input "text" at bounding box center [515, 450] width 505 height 31
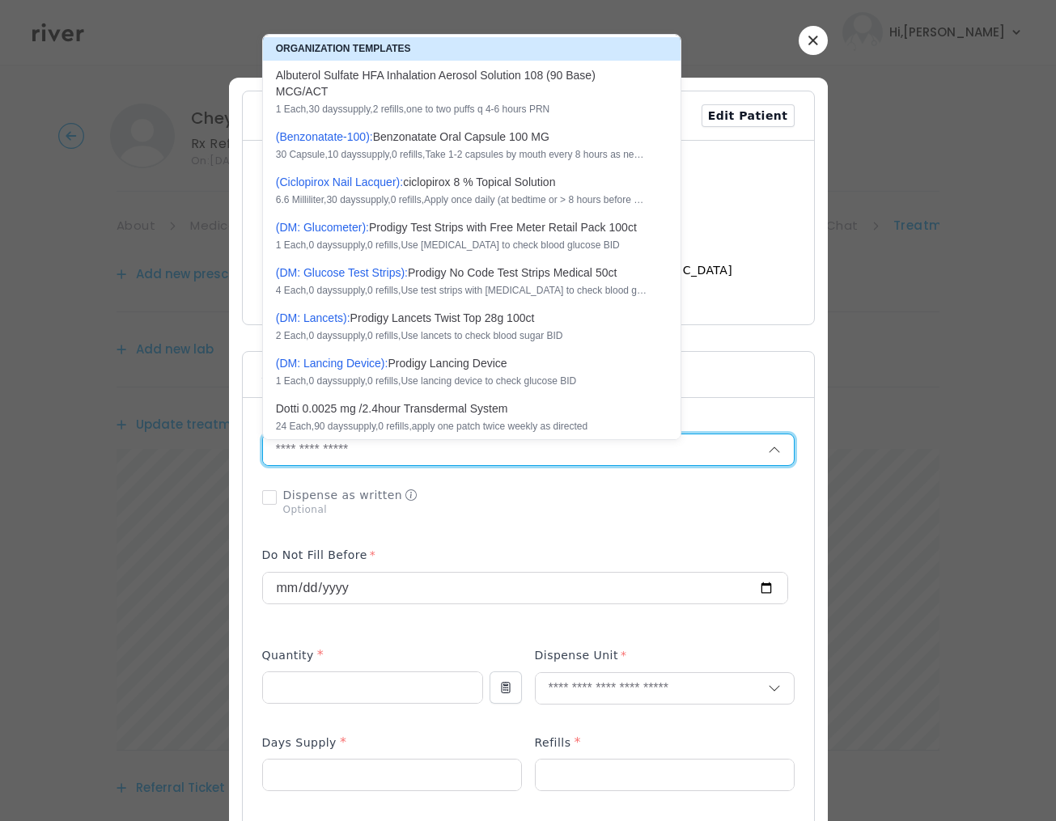
scroll to position [208, 0]
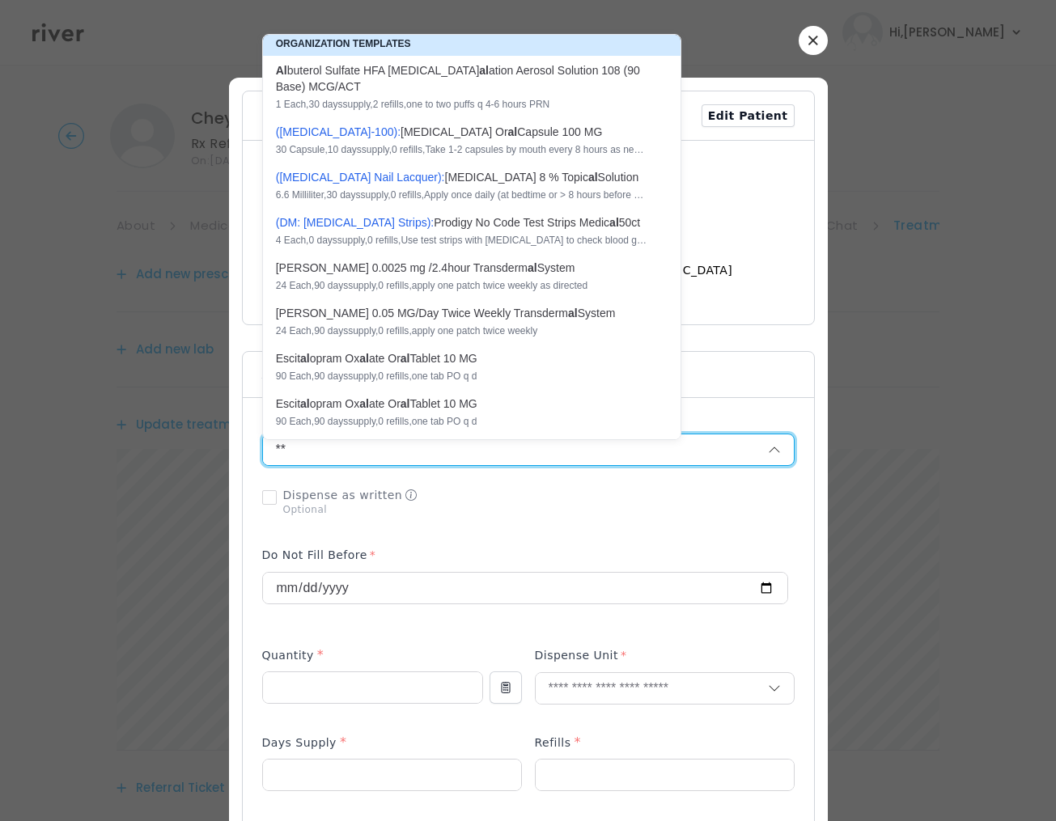
click at [383, 98] on div "1 Each , 30 days supply, 2 refills , one to two puffs q 4-6 hours PRN" at bounding box center [462, 104] width 372 height 13
type input "**********"
type input "*"
type input "**"
type input "*"
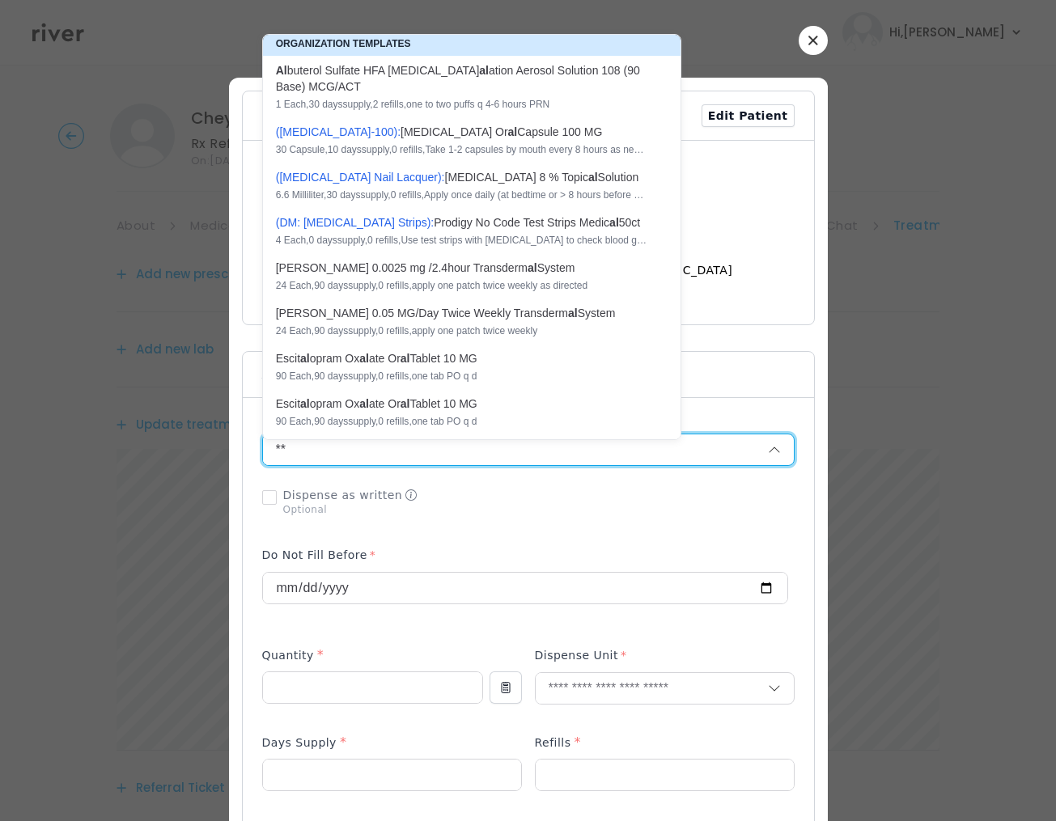
type textarea "**********"
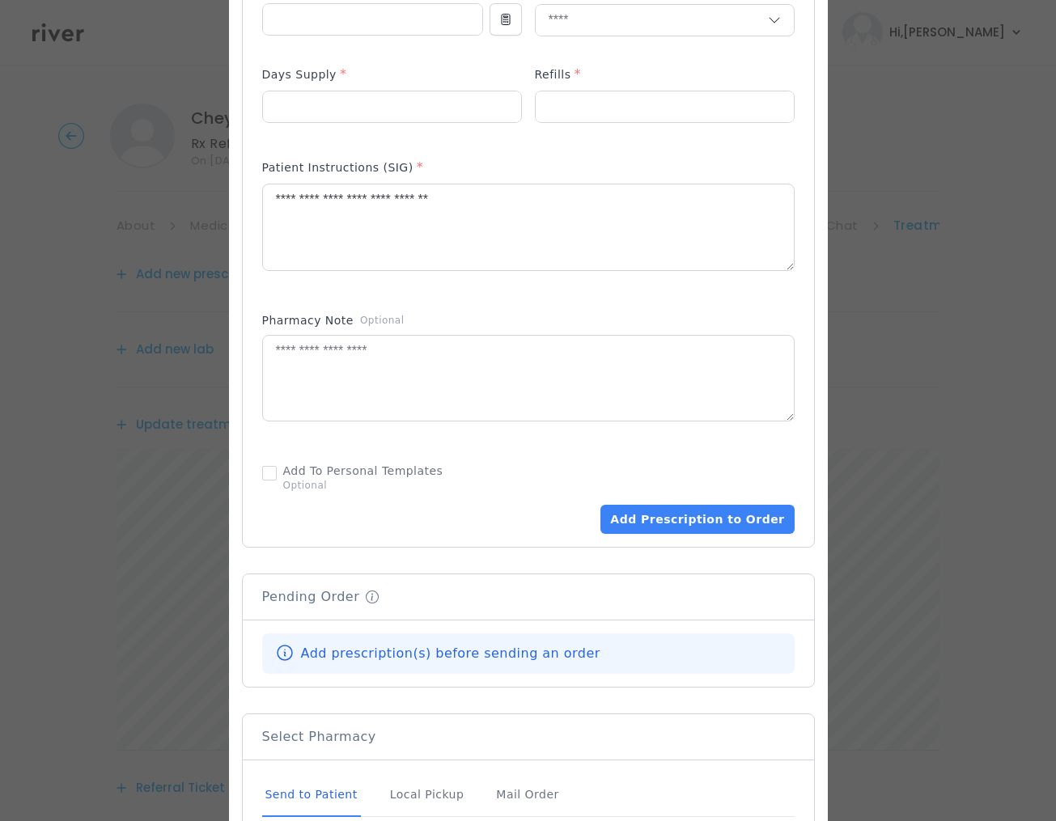
scroll to position [896, 0]
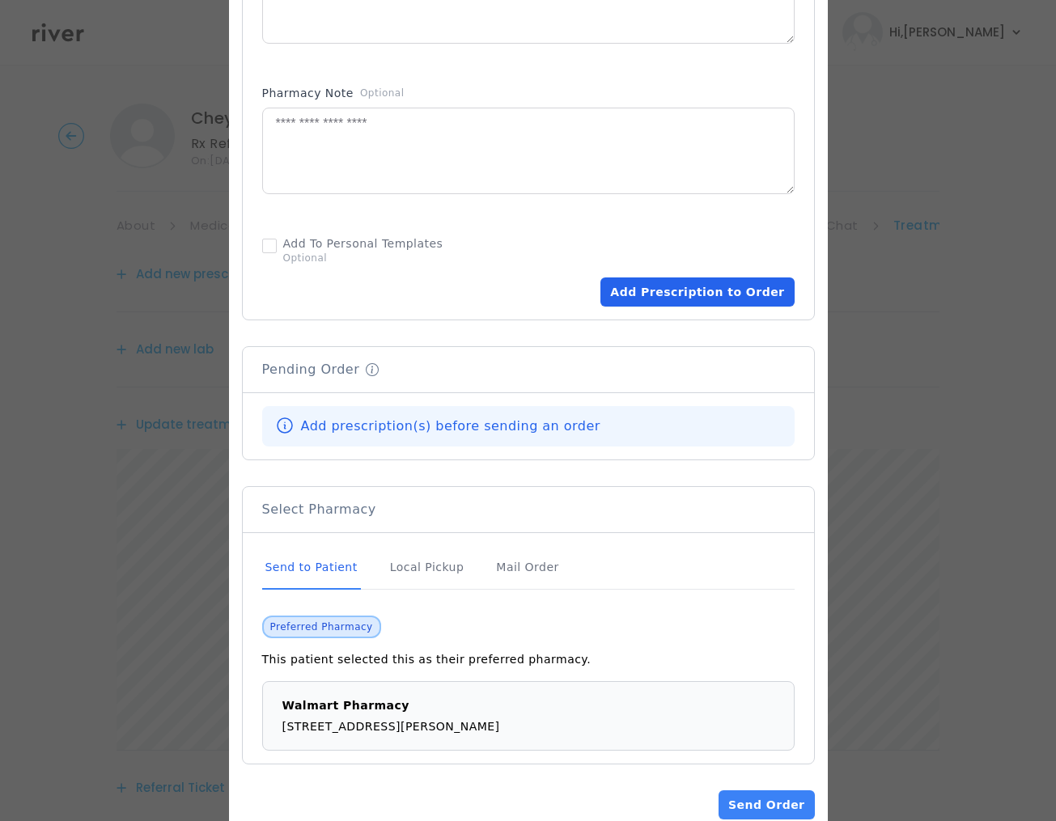
click at [684, 286] on button "Add Prescription to Order" at bounding box center [696, 292] width 193 height 29
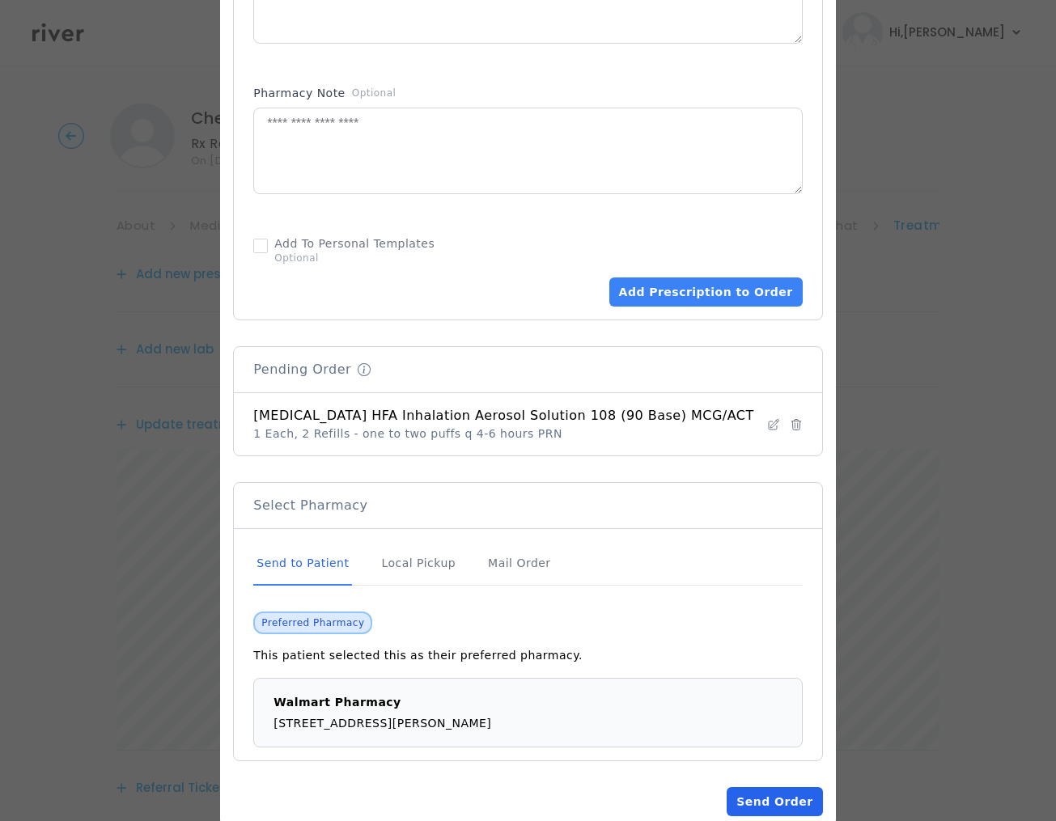
click at [766, 809] on button "Send Order" at bounding box center [774, 801] width 95 height 29
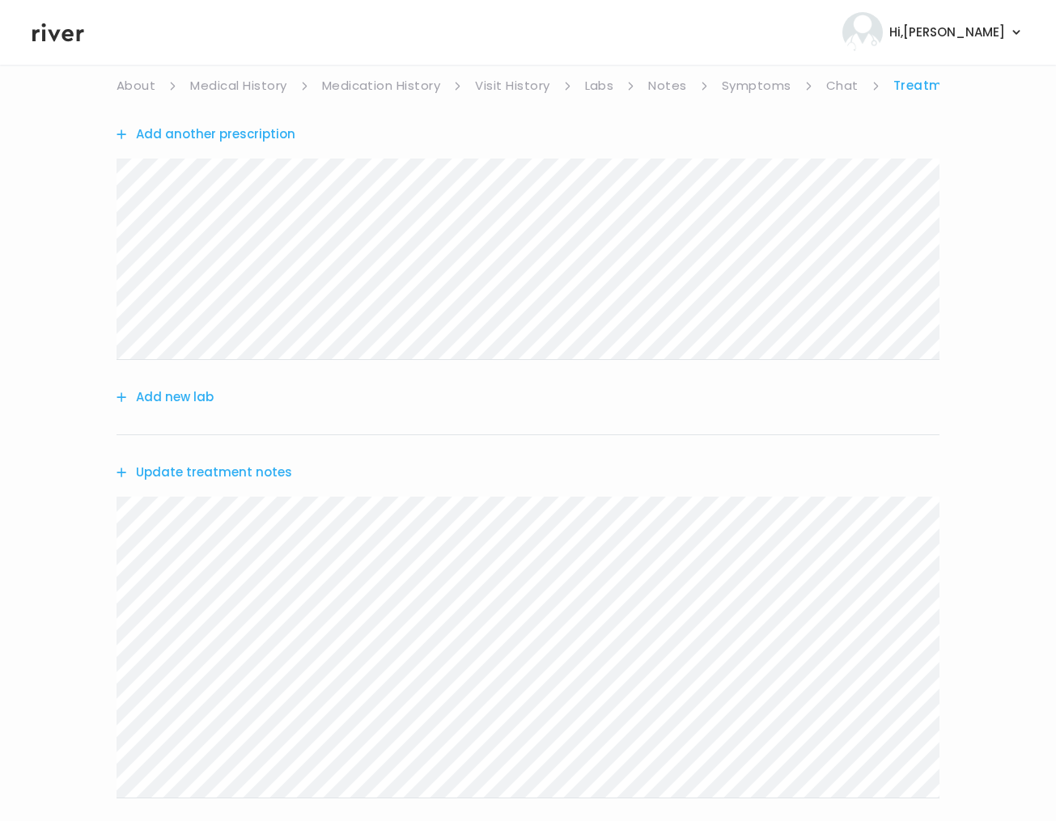
scroll to position [346, 0]
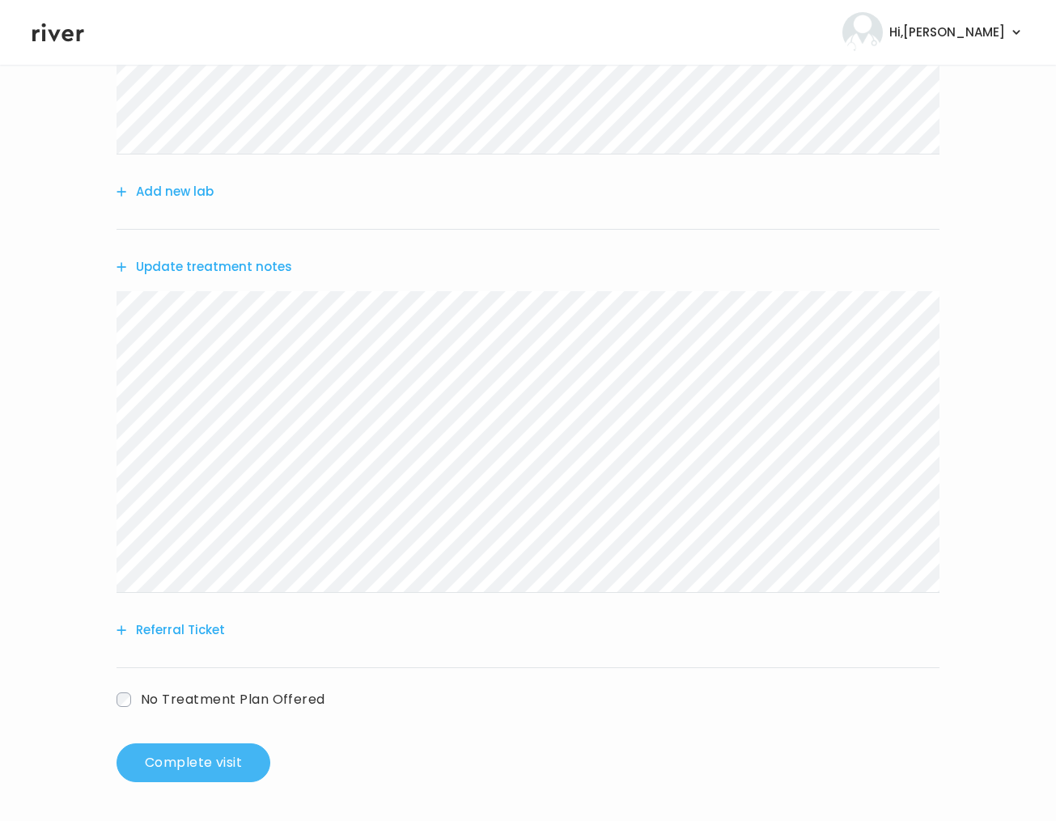
click at [180, 769] on button "Complete visit" at bounding box center [194, 763] width 154 height 39
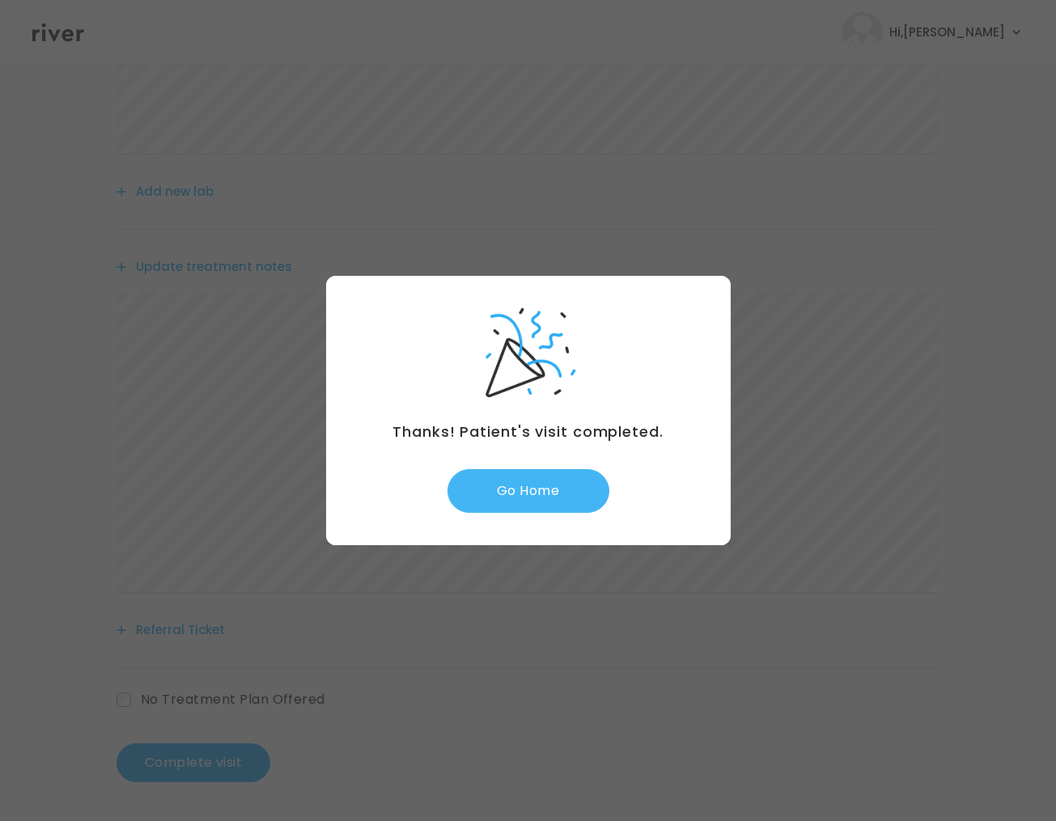
click at [528, 499] on button "Go Home" at bounding box center [529, 491] width 162 height 44
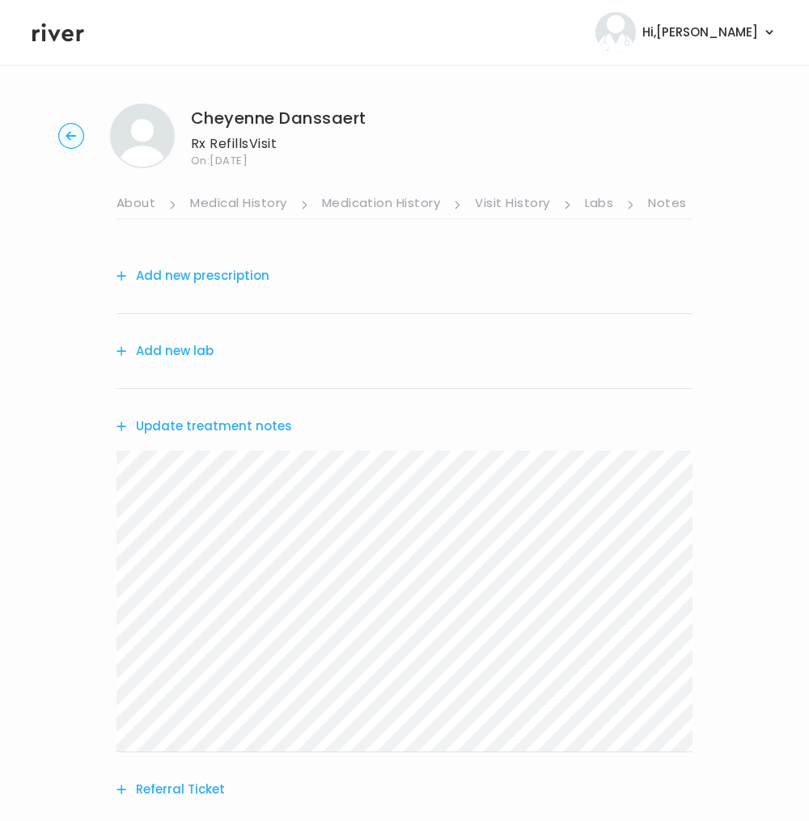
click at [505, 201] on link "Visit History" at bounding box center [512, 205] width 74 height 26
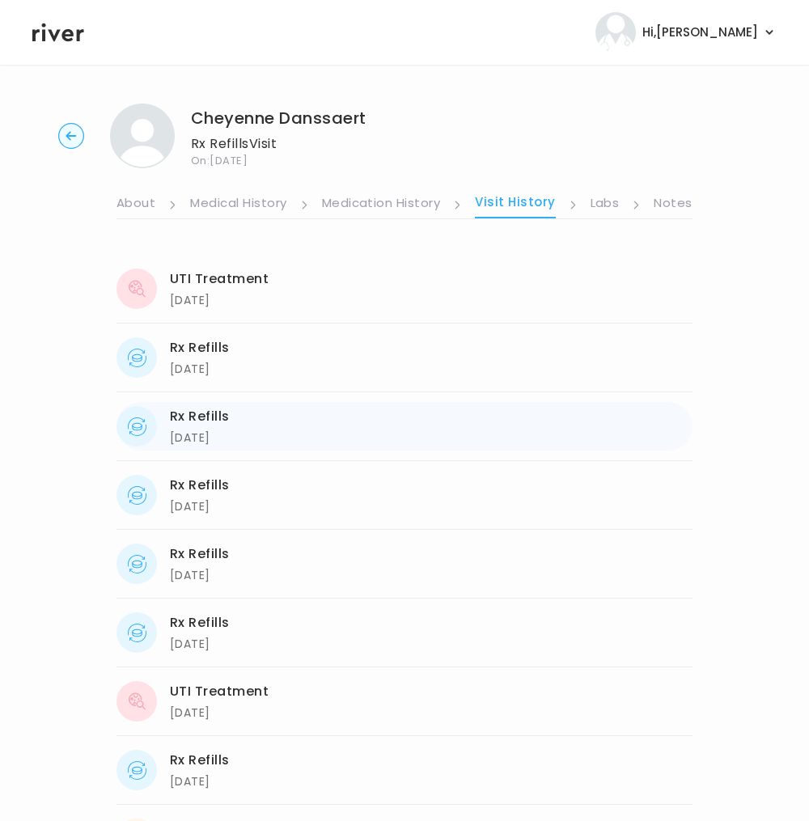
click at [225, 429] on div "[DATE]" at bounding box center [200, 437] width 60 height 19
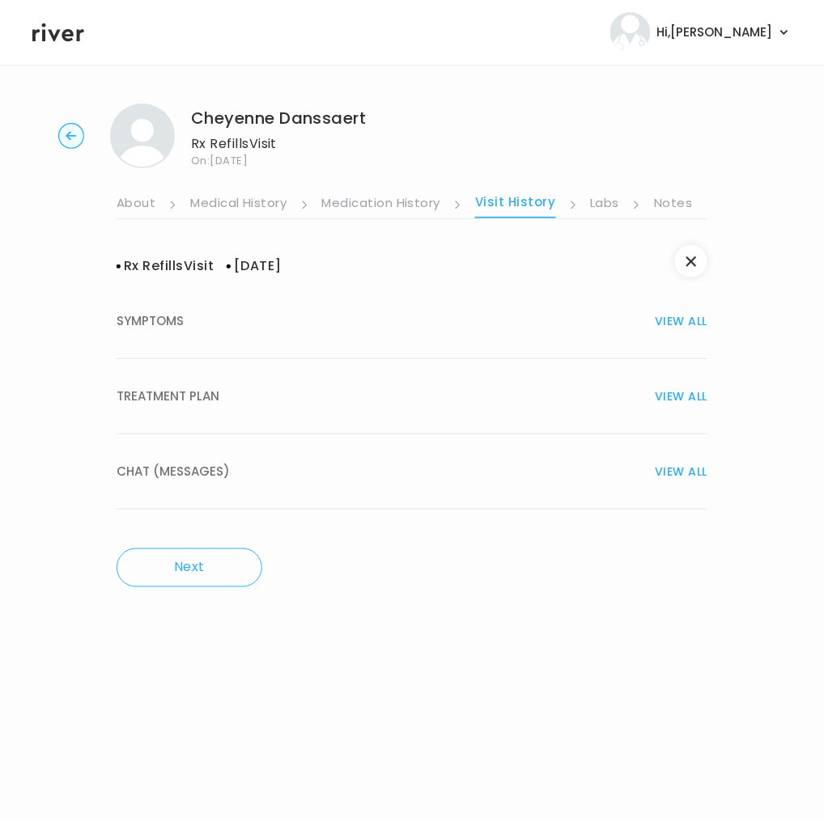
click at [197, 386] on span "TREATMENT PLAN" at bounding box center [168, 396] width 103 height 23
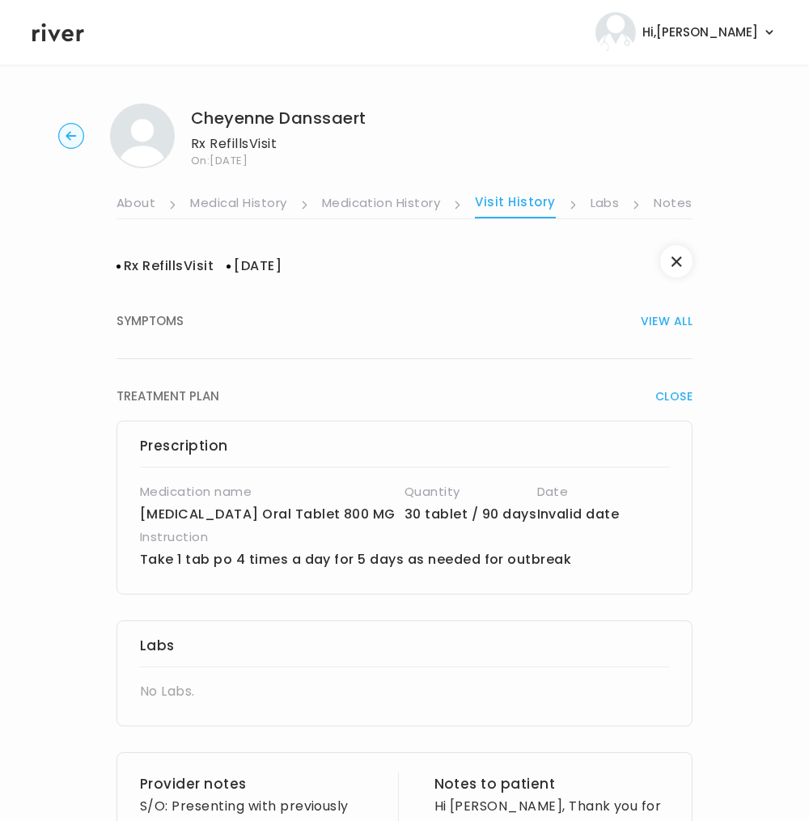
click at [69, 128] on circle "button" at bounding box center [71, 136] width 25 height 25
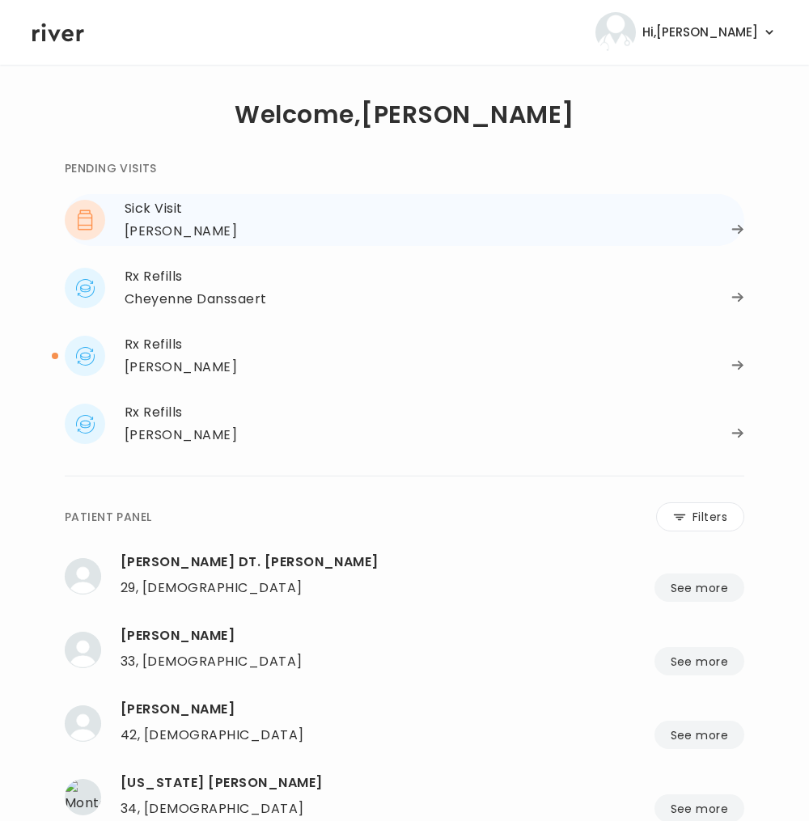
click at [204, 234] on div "[PERSON_NAME]" at bounding box center [181, 231] width 112 height 23
click at [311, 297] on div "Cheyenne Danssaert" at bounding box center [435, 299] width 620 height 23
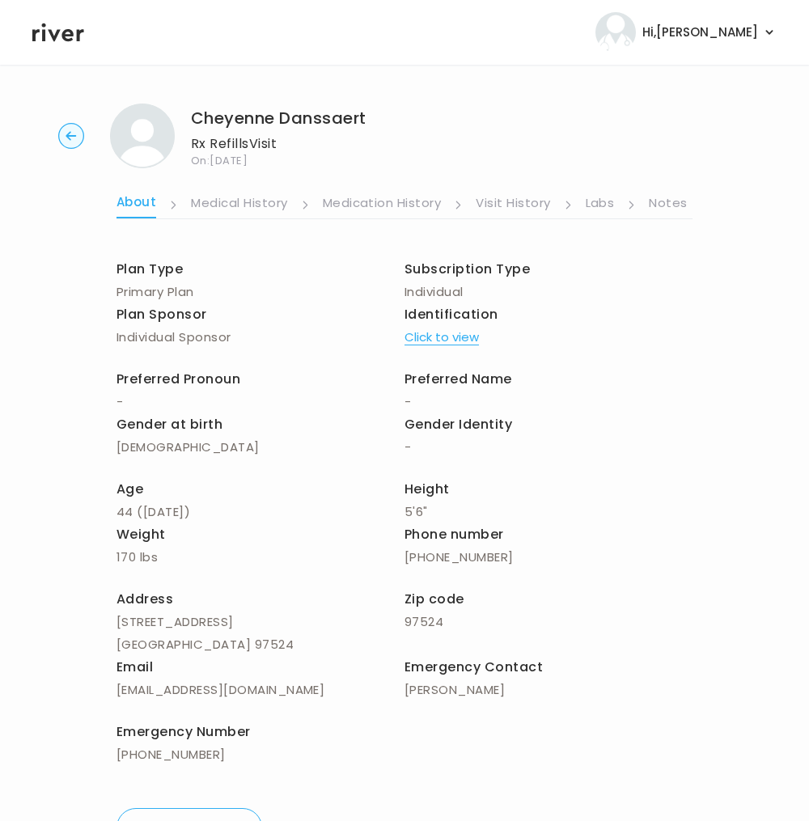
click at [532, 193] on link "Visit History" at bounding box center [513, 205] width 74 height 26
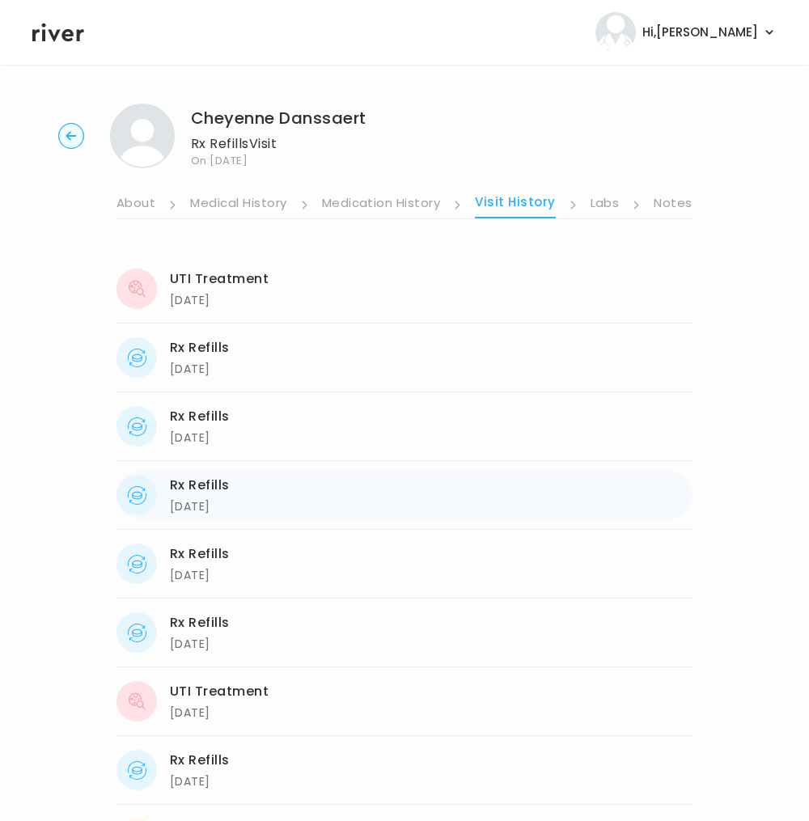
click at [230, 512] on div "[DATE]" at bounding box center [200, 506] width 60 height 19
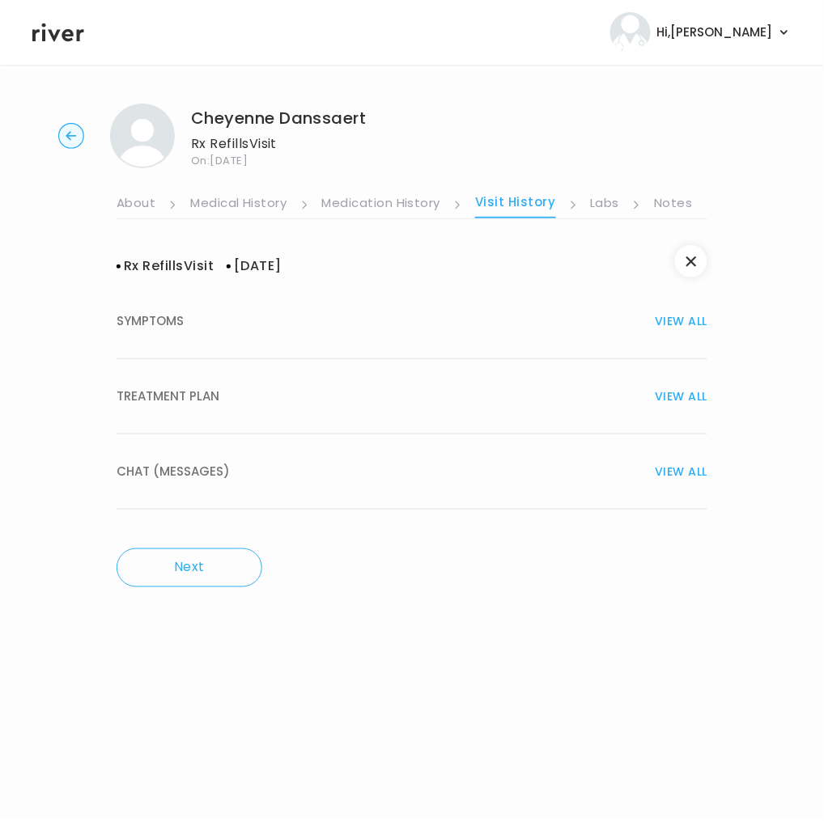
click at [247, 401] on div "TREATMENT PLAN VIEW ALL" at bounding box center [412, 396] width 591 height 23
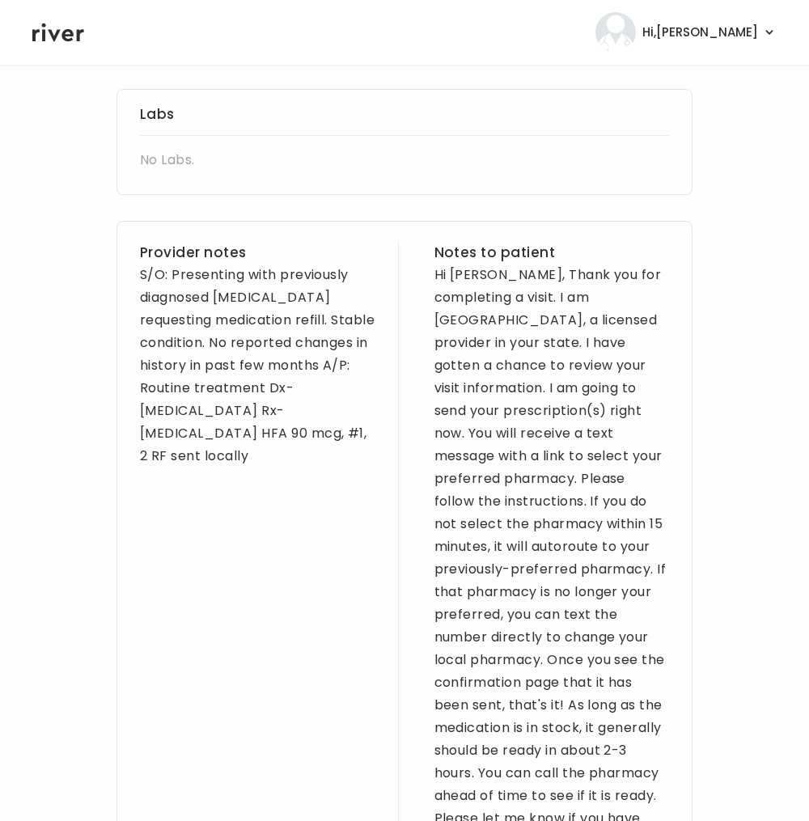
scroll to position [581, 0]
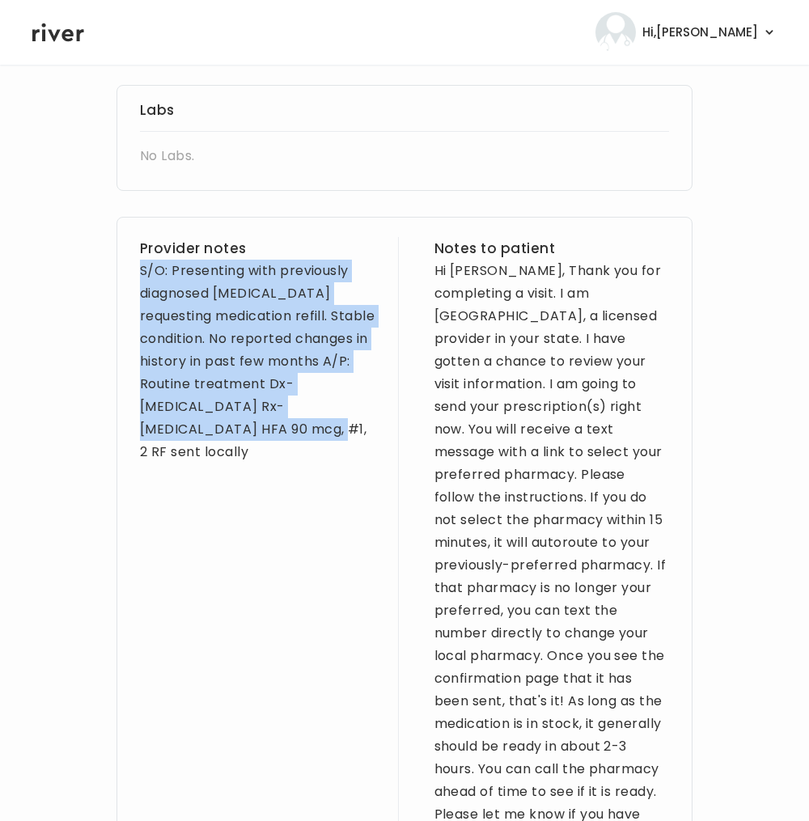
drag, startPoint x: 257, startPoint y: 439, endPoint x: 138, endPoint y: 269, distance: 207.0
click at [138, 269] on div "Provider notes S/O: Presenting with previously diagnosed [MEDICAL_DATA] request…" at bounding box center [405, 556] width 576 height 678
copy div "S/O: Presenting with previously diagnosed [MEDICAL_DATA] requesting medication …"
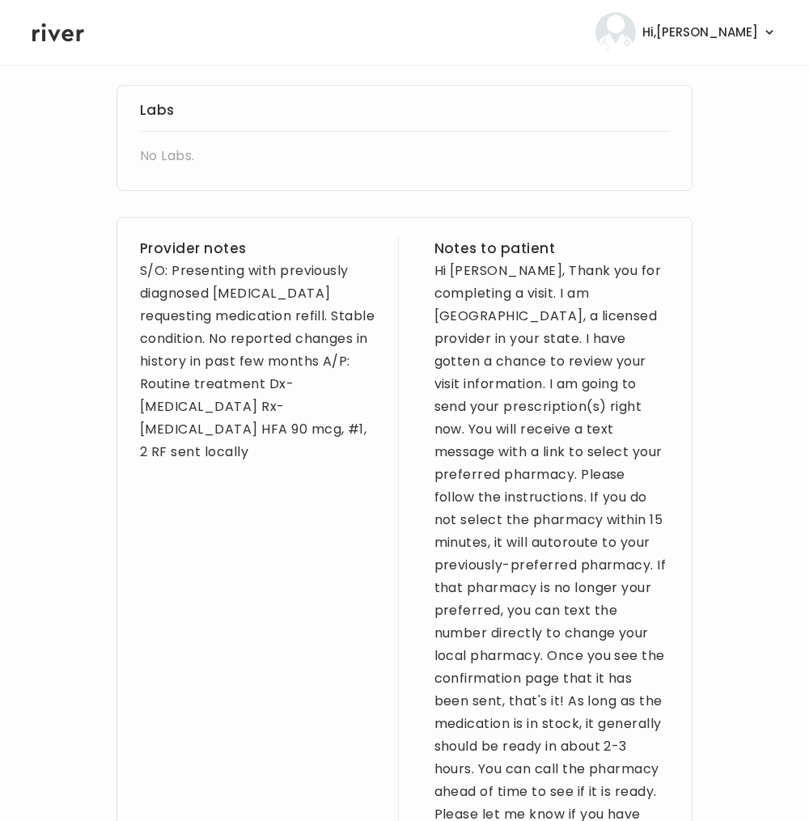
click at [466, 308] on div "Hi [PERSON_NAME], Thank you for completing a visit. I am [GEOGRAPHIC_DATA], a l…" at bounding box center [552, 566] width 235 height 612
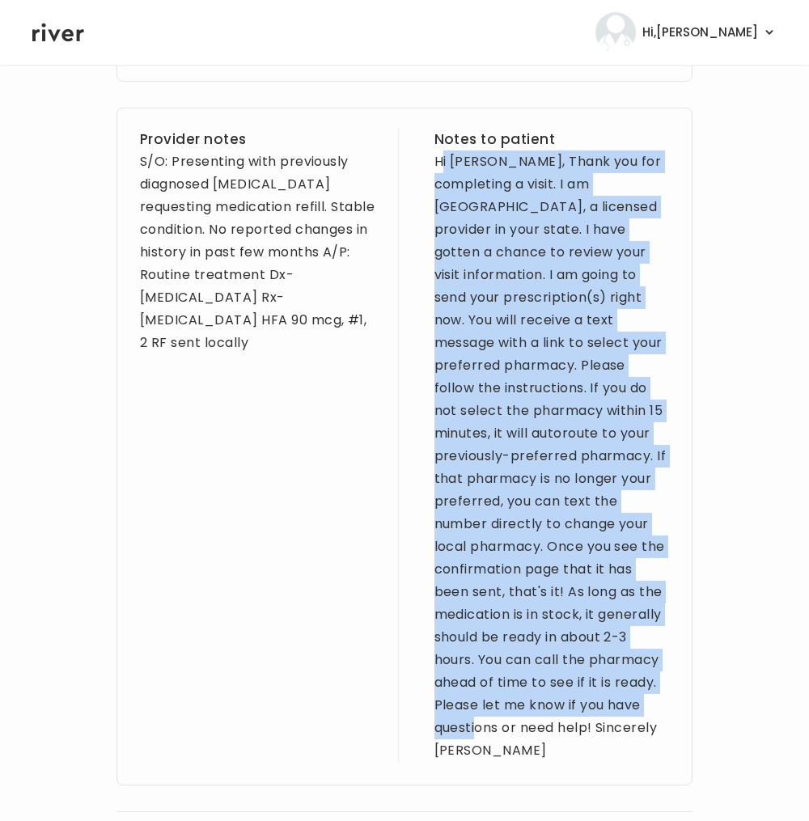
scroll to position [694, 0]
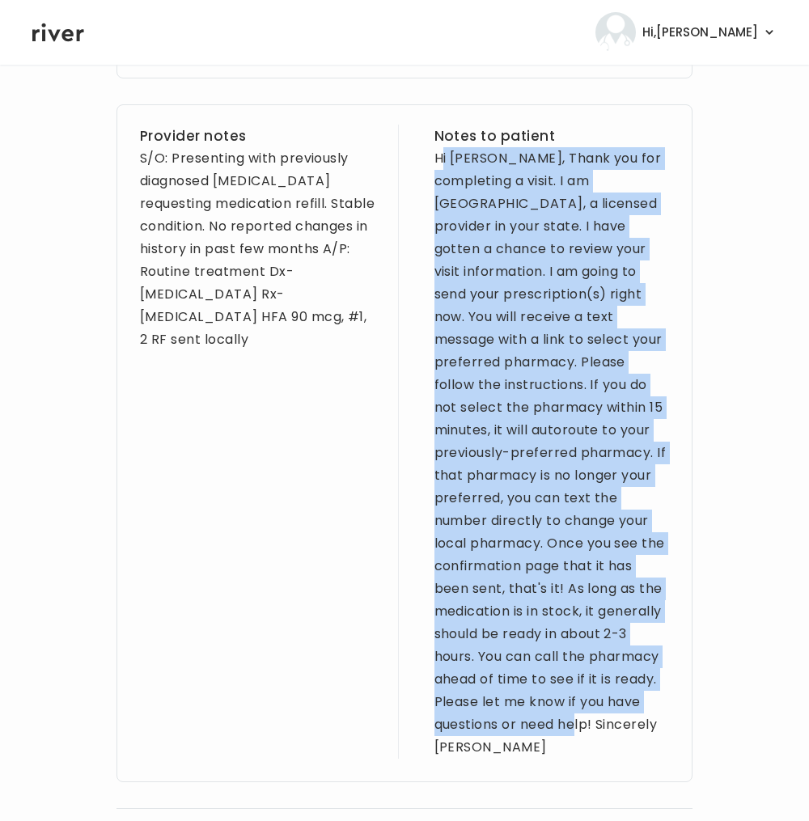
drag, startPoint x: 454, startPoint y: 274, endPoint x: 666, endPoint y: 707, distance: 482.8
click at [666, 707] on div "Provider notes S/O: Presenting with previously diagnosed [MEDICAL_DATA] request…" at bounding box center [405, 443] width 576 height 678
click at [554, 706] on div "Hi [PERSON_NAME], Thank you for completing a visit. I am [GEOGRAPHIC_DATA], a l…" at bounding box center [552, 453] width 235 height 612
drag, startPoint x: 538, startPoint y: 732, endPoint x: 422, endPoint y: 158, distance: 585.3
click at [422, 158] on div "Provider notes S/O: Presenting with previously diagnosed [MEDICAL_DATA] request…" at bounding box center [405, 443] width 576 height 678
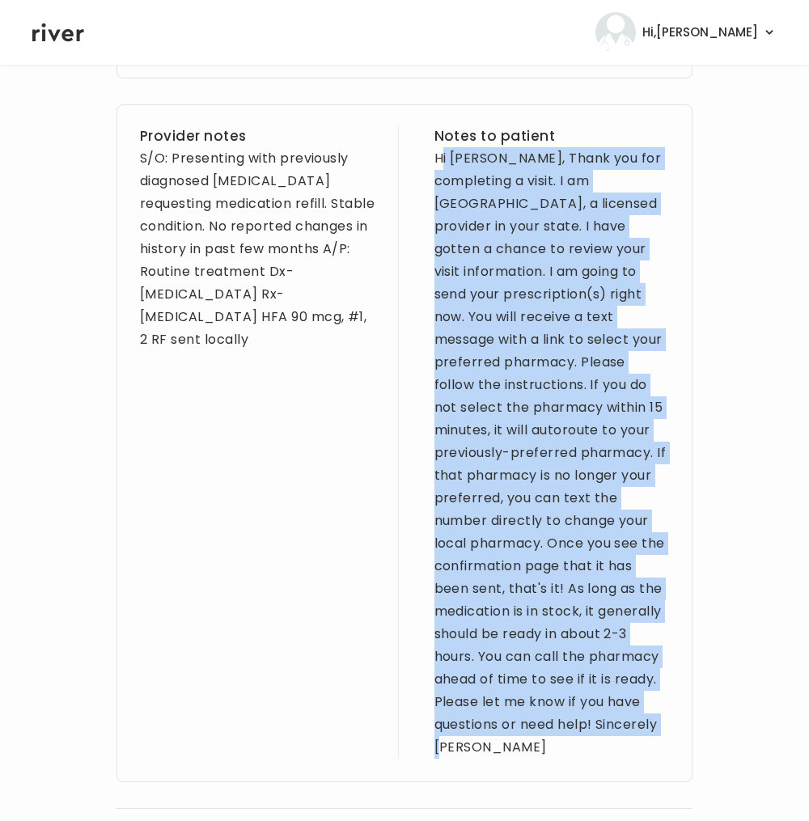
copy div "Hi [PERSON_NAME], Thank you for completing a visit. I am [GEOGRAPHIC_DATA], a l…"
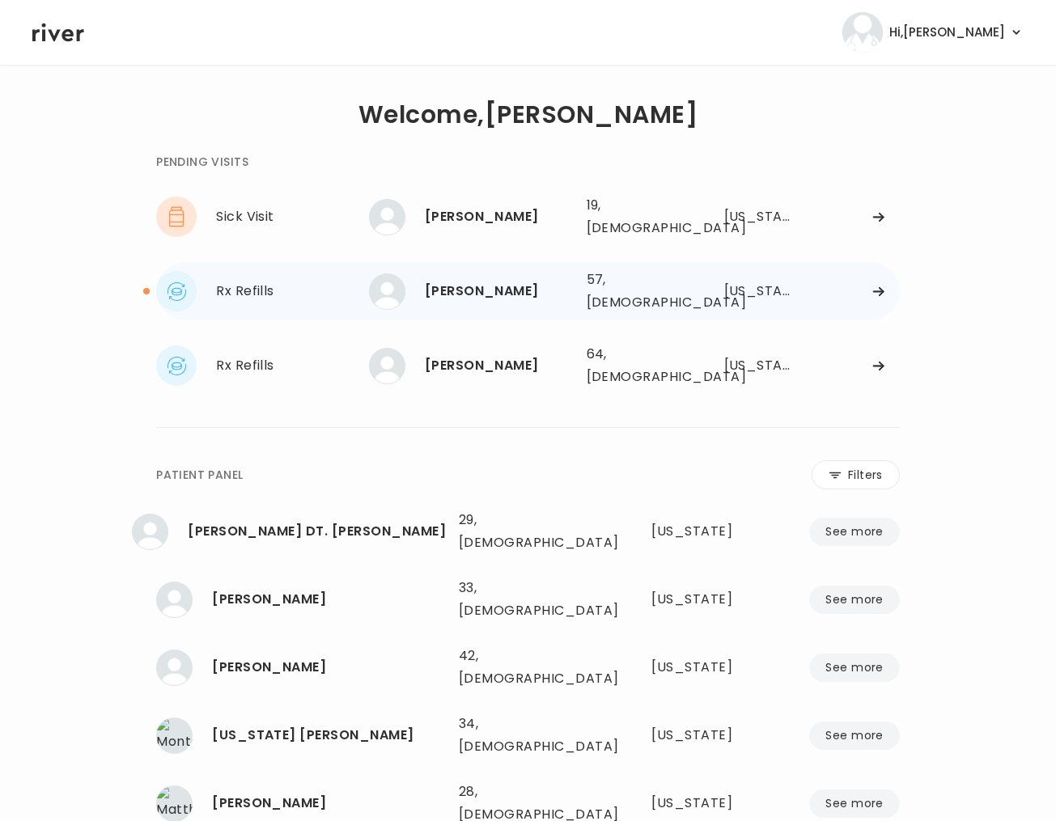
click at [425, 286] on div "[PERSON_NAME]" at bounding box center [499, 291] width 149 height 23
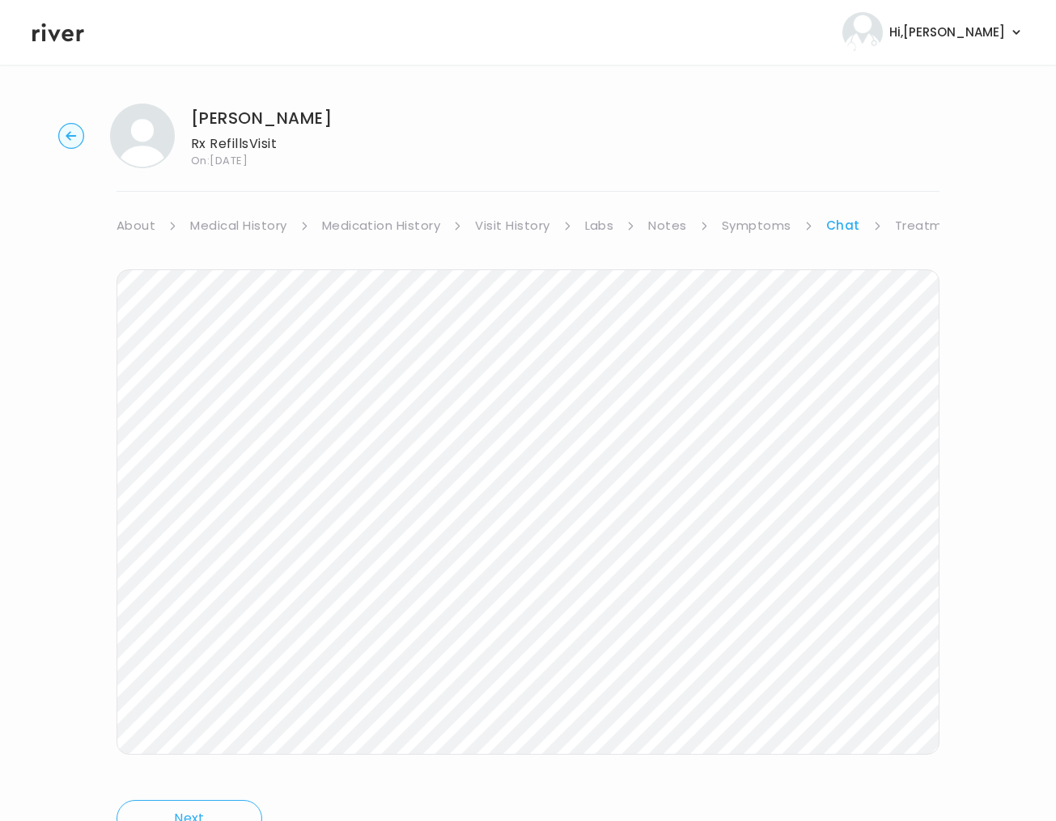
drag, startPoint x: 906, startPoint y: 227, endPoint x: 893, endPoint y: 230, distance: 12.6
click at [905, 227] on link "Treatment Plan" at bounding box center [945, 225] width 100 height 23
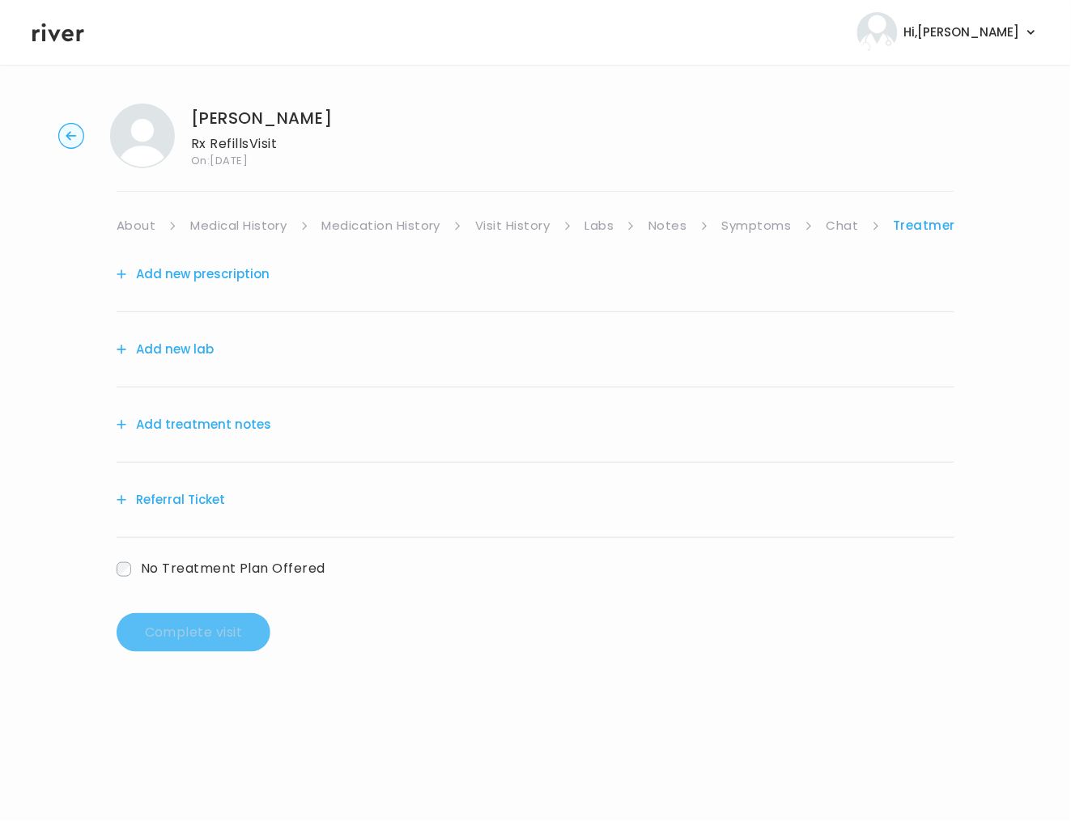
click at [216, 278] on button "Add new prescription" at bounding box center [193, 274] width 153 height 23
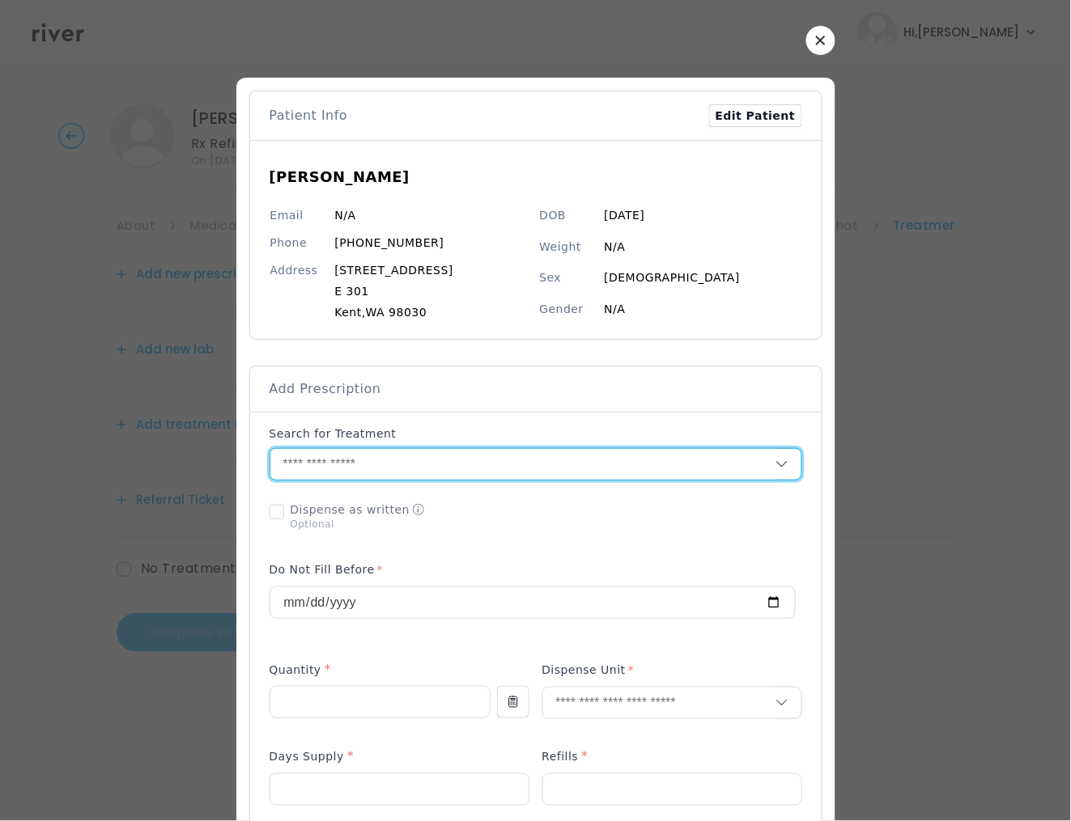
click at [316, 459] on input "text" at bounding box center [522, 464] width 505 height 31
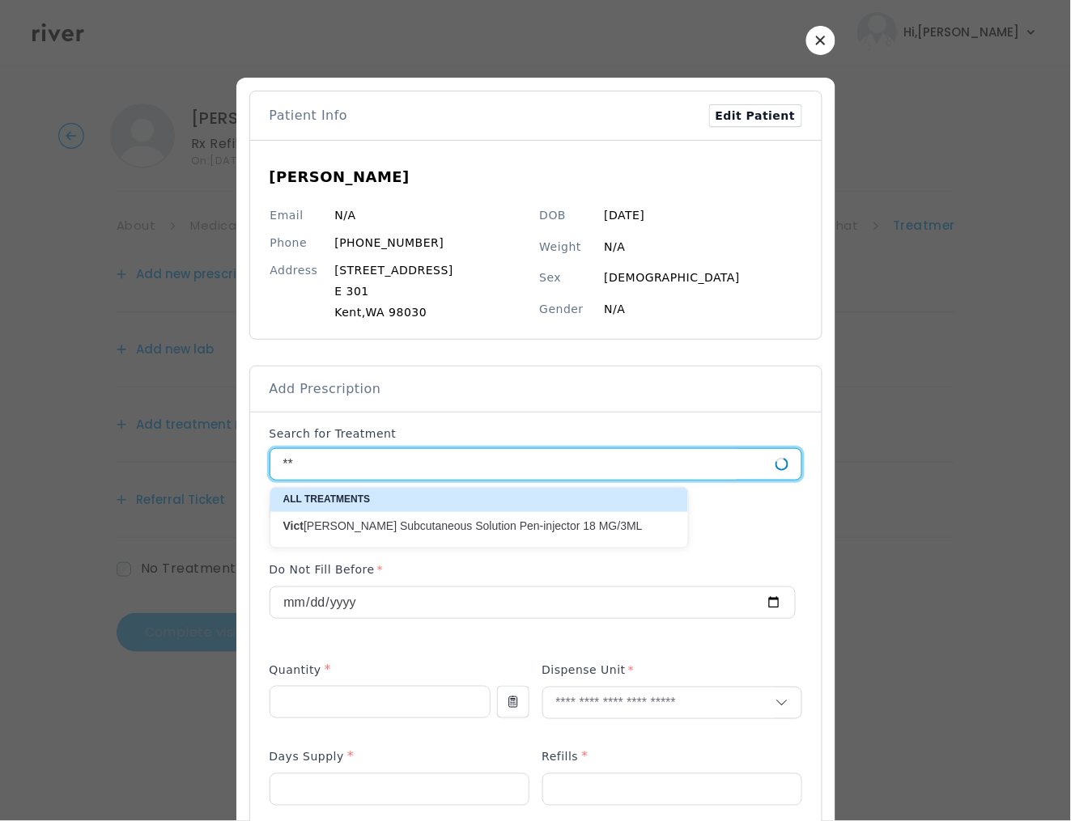
type input "*"
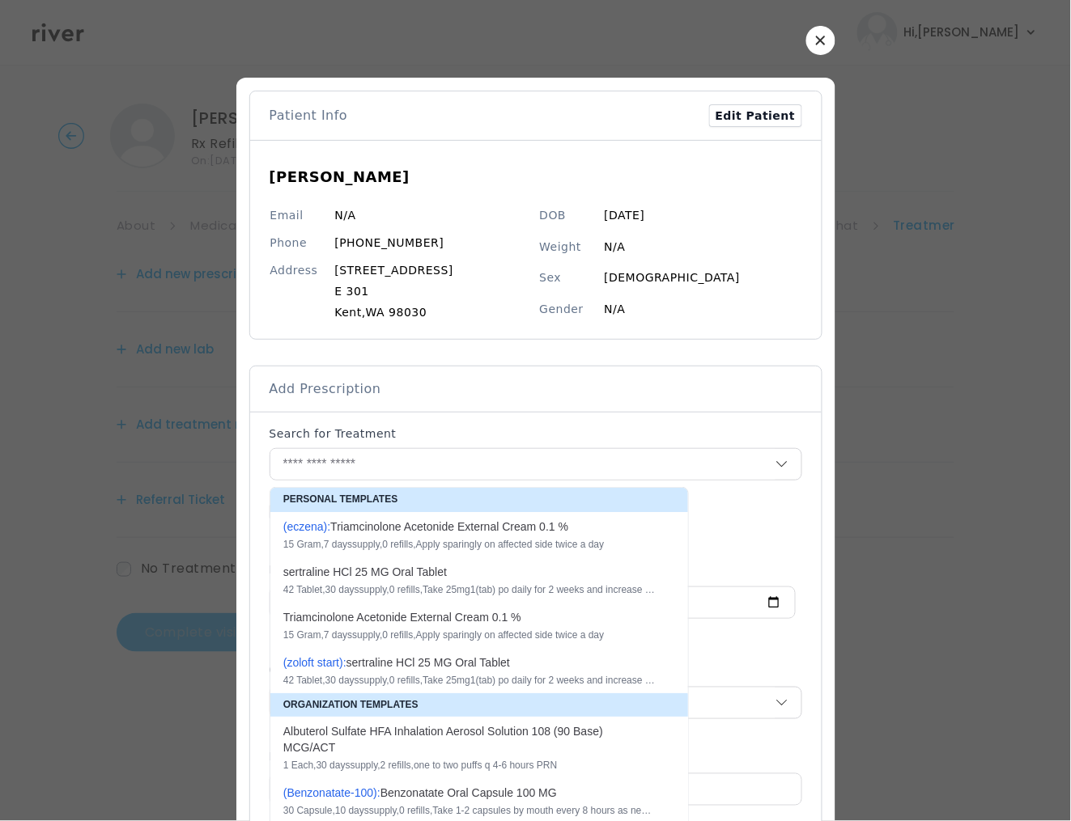
click at [816, 43] on icon "button" at bounding box center [820, 40] width 9 height 9
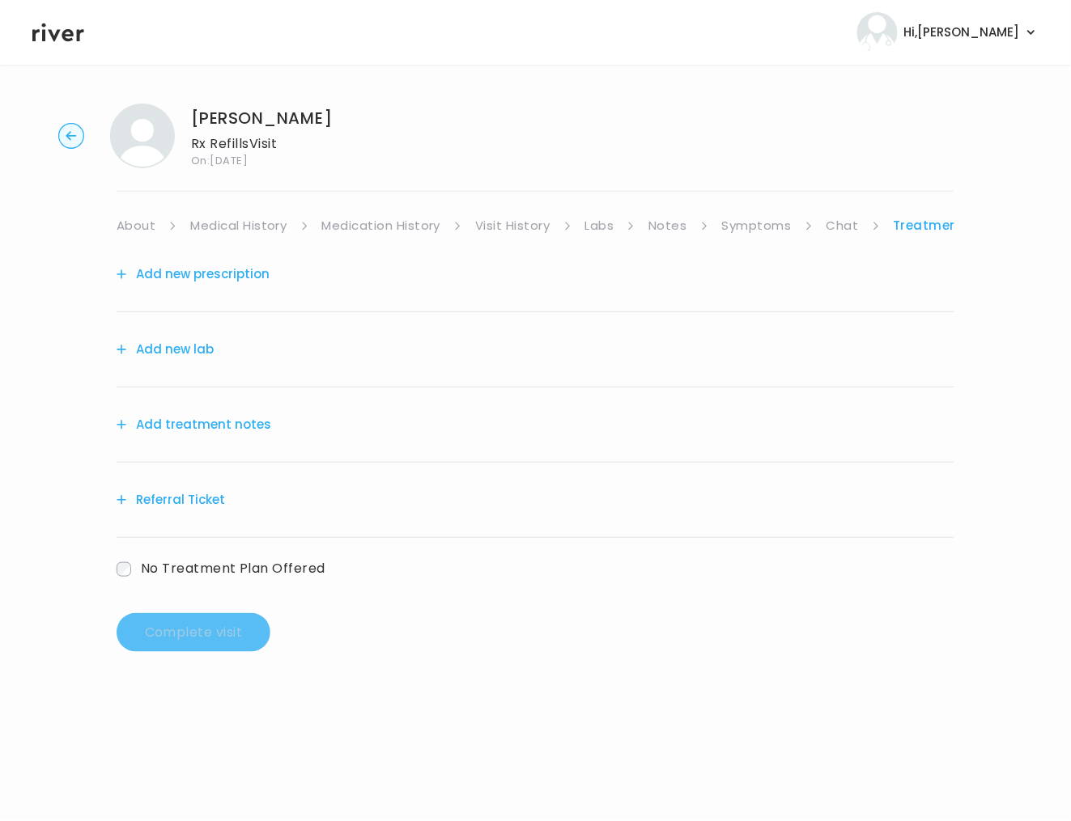
click at [61, 142] on circle "button" at bounding box center [71, 136] width 25 height 25
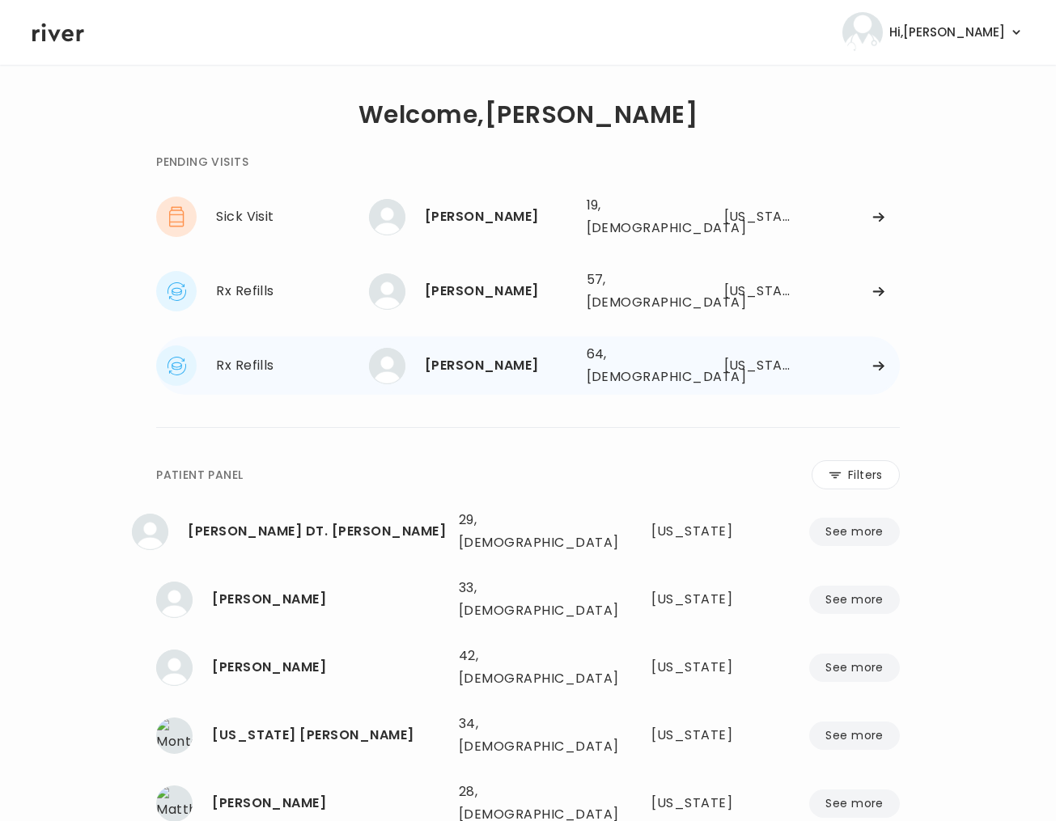
click at [494, 354] on div "[PERSON_NAME]" at bounding box center [499, 365] width 149 height 23
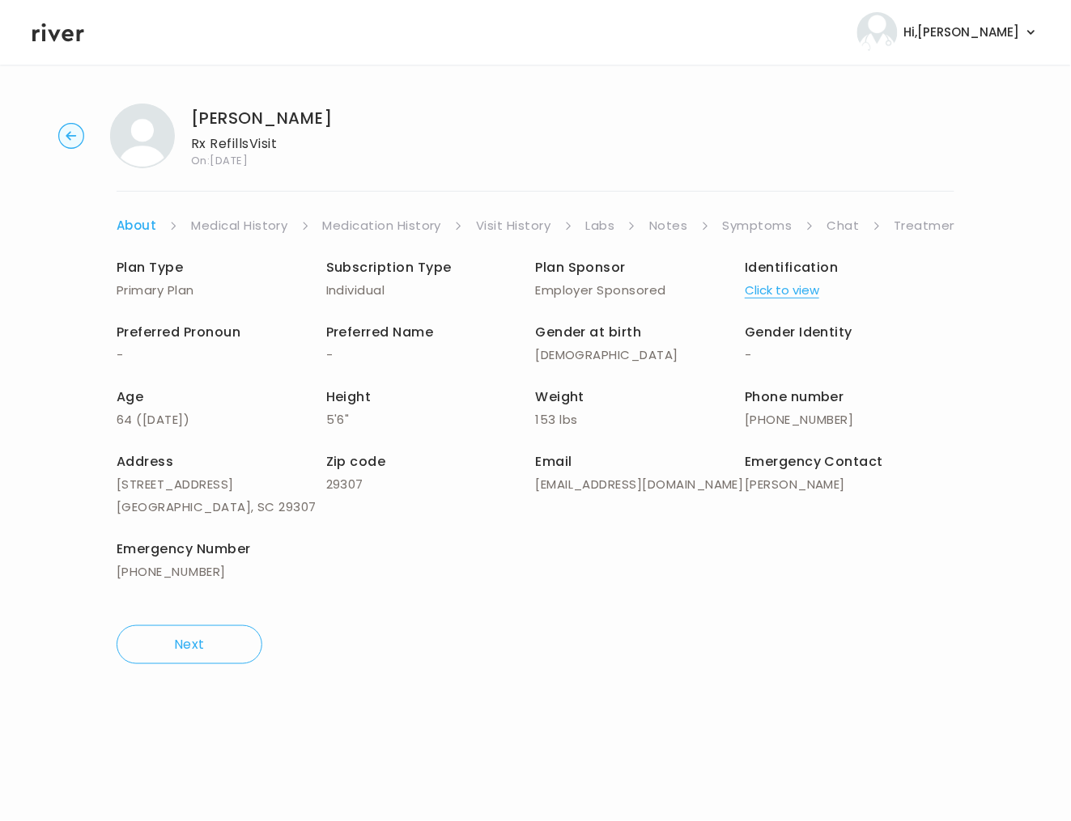
click at [853, 227] on link "Chat" at bounding box center [843, 225] width 32 height 23
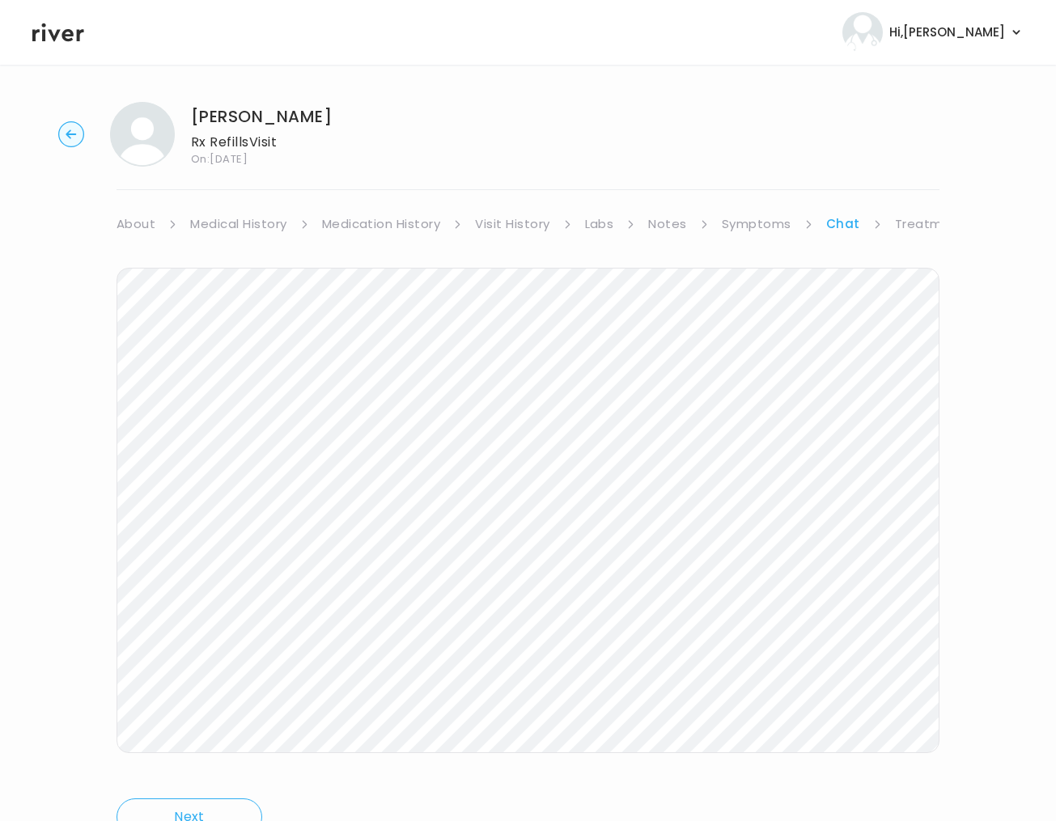
scroll to position [19, 0]
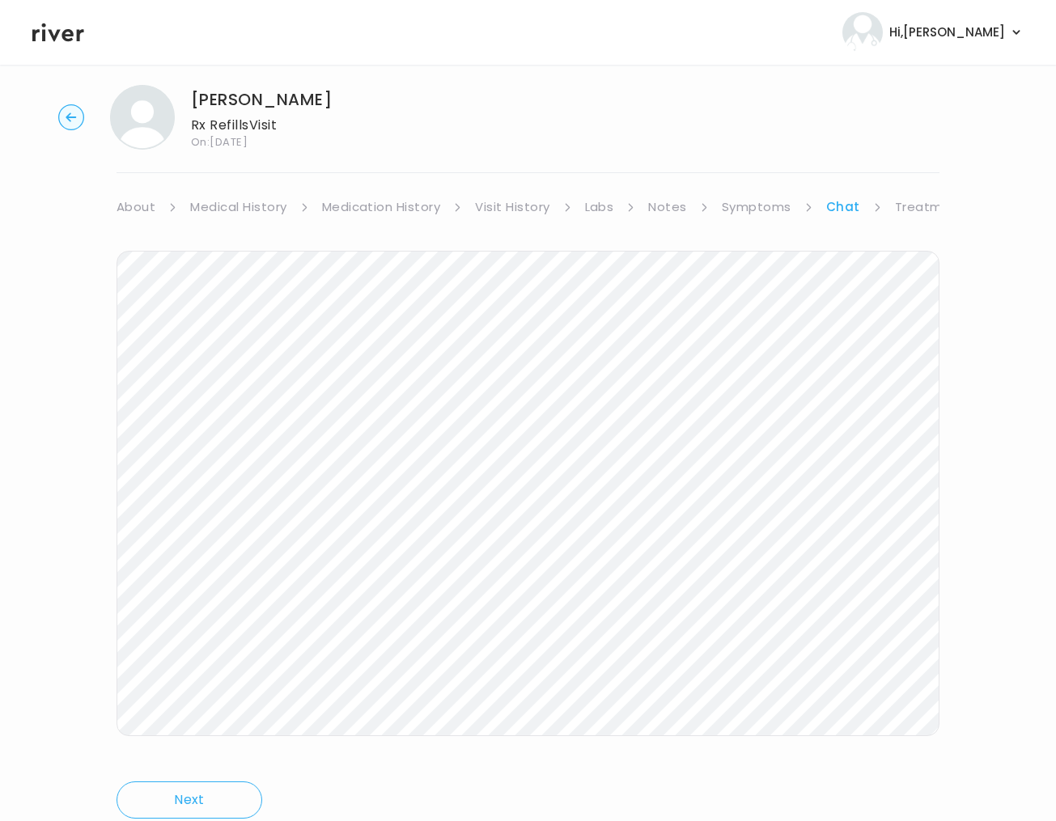
click at [64, 112] on circle "button" at bounding box center [71, 117] width 25 height 25
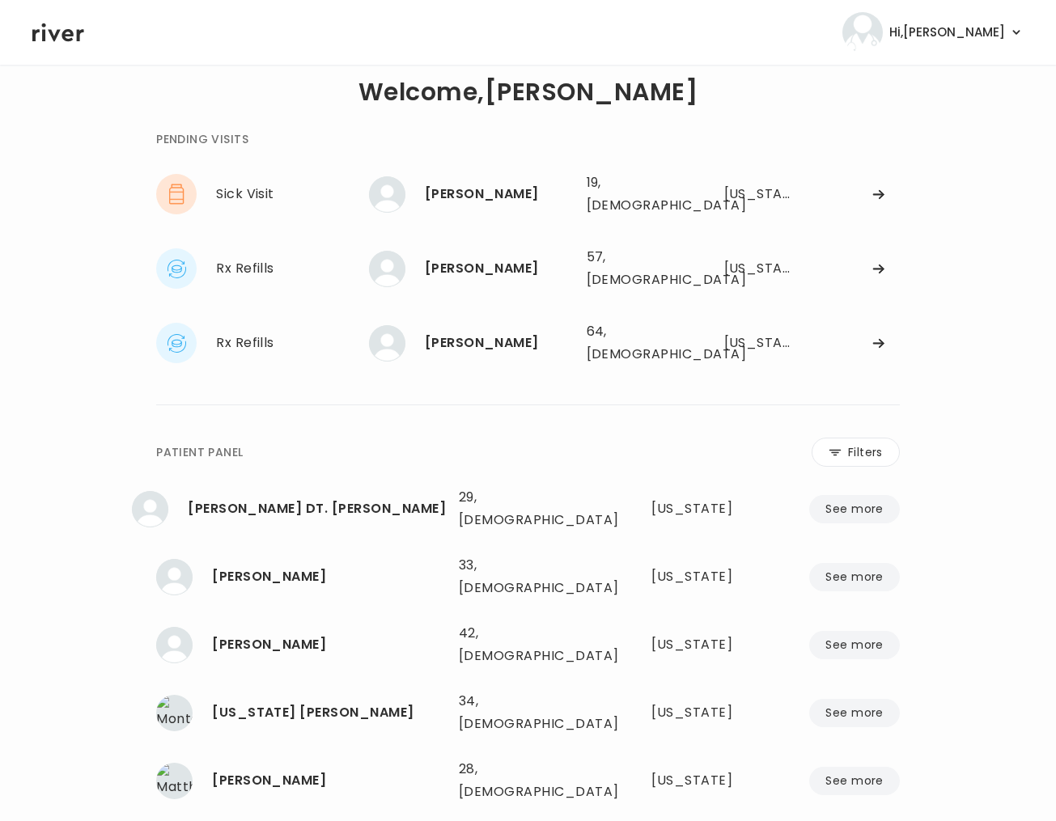
scroll to position [27, 0]
